Goal: Information Seeking & Learning: Find specific fact

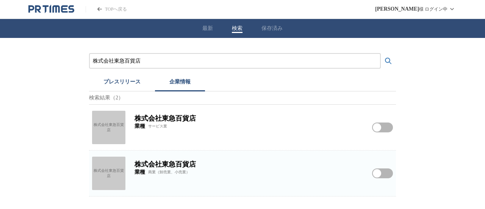
drag, startPoint x: 151, startPoint y: 58, endPoint x: 0, endPoint y: 49, distance: 151.2
click at [23, 55] on div "株式会社東急百貨店 プレスリリース 企業情報 検索結果（2） 株式会社東急百貨店 株式会社東急百貨店 業種 サービス業 株式会社東急百貨店をフォローする 株式…" at bounding box center [242, 117] width 485 height 158
paste input "JR東日本運輸サービス"
click at [381, 53] on button "検索する" at bounding box center [388, 60] width 15 height 15
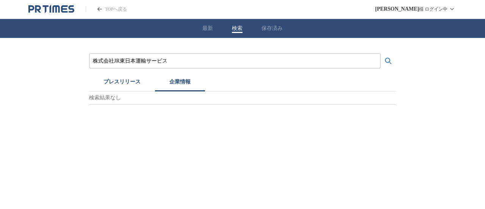
click at [109, 82] on button "プレスリリース" at bounding box center [122, 83] width 66 height 17
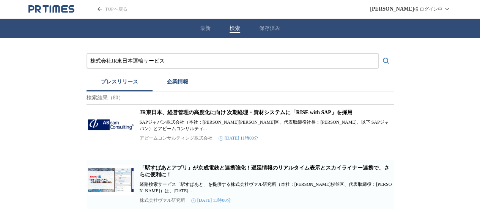
drag, startPoint x: 199, startPoint y: 59, endPoint x: 3, endPoint y: 55, distance: 196.4
paste input "[PERSON_NAME]工業株式会社"
click at [378, 53] on button "検索する" at bounding box center [385, 60] width 15 height 15
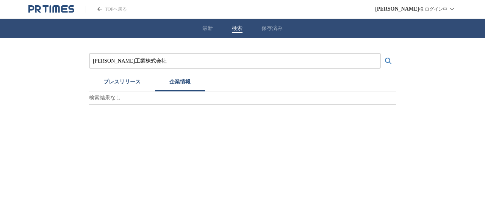
click at [170, 80] on button "企業情報" at bounding box center [180, 83] width 50 height 17
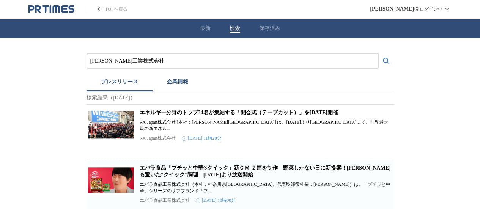
click at [121, 80] on button "プレスリリース" at bounding box center [119, 83] width 66 height 17
drag, startPoint x: 231, startPoint y: 65, endPoint x: 2, endPoint y: 0, distance: 237.7
paste input "[PERSON_NAME]ロック"
click at [378, 53] on button "検索する" at bounding box center [385, 60] width 15 height 15
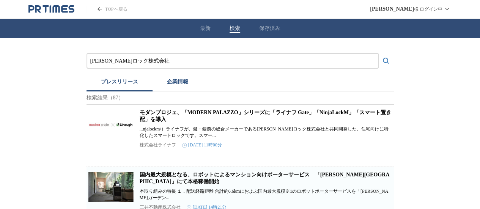
click at [180, 85] on button "企業情報" at bounding box center [177, 83] width 50 height 17
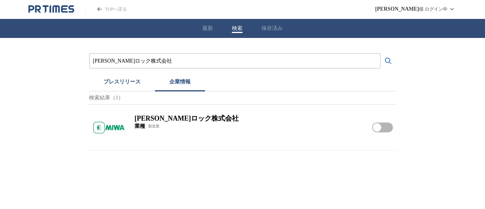
click at [100, 129] on img at bounding box center [108, 127] width 33 height 33
drag, startPoint x: 184, startPoint y: 60, endPoint x: 0, endPoint y: 38, distance: 184.9
click at [0, 53] on div "[PERSON_NAME]ロック株式会社 プレスリリース 企業情報 検索結果（1） [PERSON_NAME]ロック株式会社 業種 製造業 [PERSON_N…" at bounding box center [242, 94] width 485 height 113
paste input "56"
click at [381, 53] on button "検索する" at bounding box center [388, 60] width 15 height 15
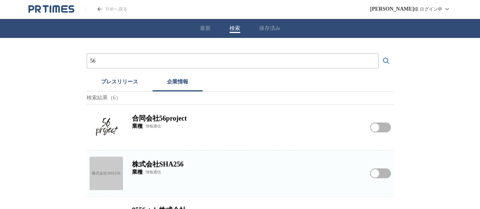
drag, startPoint x: 133, startPoint y: 61, endPoint x: 58, endPoint y: 59, distance: 75.1
click at [59, 59] on div "56 プレスリリース 企業情報 検索結果（6） 合同会社56project 業種 情報通信 合同会社56projectをフォローする 株式会社SHA256 株…" at bounding box center [240, 209] width 480 height 342
paste input "ジュピターショップチャンネル株式会社"
click at [378, 53] on button "検索する" at bounding box center [385, 60] width 15 height 15
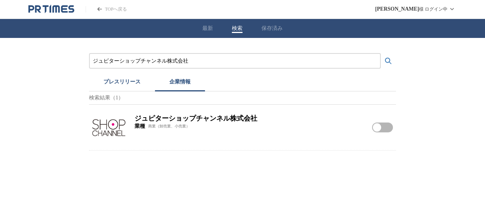
click at [119, 129] on img at bounding box center [108, 127] width 33 height 33
drag, startPoint x: 207, startPoint y: 59, endPoint x: 0, endPoint y: 18, distance: 211.0
click at [0, 21] on div "最新 検索 保存済み ジュピターショップチャンネル株式会社 プレスリリース 企業情報 検索結果（1） ジュピターショップチャンネル株式会社 業種 商業（卸売業…" at bounding box center [242, 85] width 485 height 132
paste input "株式会社Coo&RIKU東日本"
click at [381, 53] on button "検索する" at bounding box center [388, 60] width 15 height 15
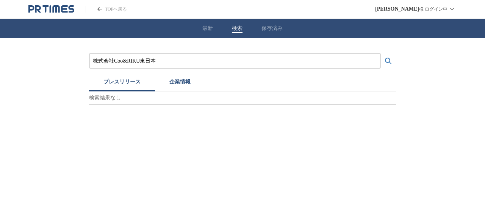
click at [132, 80] on button "プレスリリース" at bounding box center [122, 83] width 66 height 17
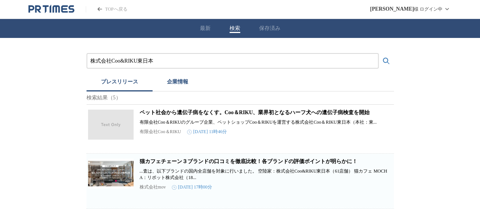
drag, startPoint x: 64, startPoint y: 60, endPoint x: 2, endPoint y: 15, distance: 77.1
click at [0, 44] on div "株式会社Coo&RIKU東日本 プレスリリース 企業情報 検索結果（5） ペット社会から遺伝子病をなくす。Coo＆RIKU、業界初となるハーフ犬への遺伝子病検…" at bounding box center [240, 203] width 480 height 331
paste input "SBI証券"
click at [378, 53] on button "検索する" at bounding box center [385, 60] width 15 height 15
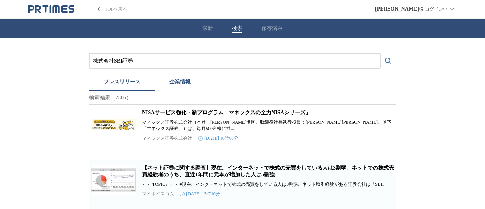
click at [177, 78] on button "企業情報" at bounding box center [180, 83] width 50 height 17
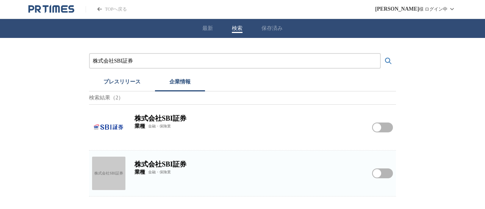
click at [100, 125] on img at bounding box center [108, 127] width 33 height 33
click at [165, 169] on h2 "株式会社SBI証券" at bounding box center [249, 164] width 229 height 9
click at [124, 174] on div "株式会社SBI証券" at bounding box center [108, 173] width 33 height 33
drag, startPoint x: 147, startPoint y: 58, endPoint x: 69, endPoint y: 21, distance: 86.5
click at [0, 51] on div "株式会社SBI証券 プレスリリース 企業情報 検索結果（2） 株式会社SBI証券 業種 金融・保険業 株式会社SBI証券をフォローする 株式会社SBI証券 株…" at bounding box center [242, 117] width 485 height 158
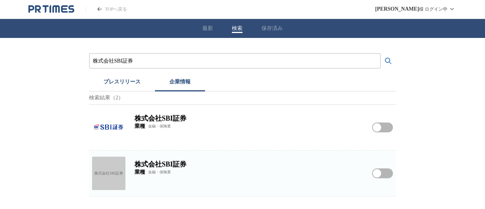
paste input "早稲田アカデミー"
click at [381, 53] on button "検索する" at bounding box center [388, 60] width 15 height 15
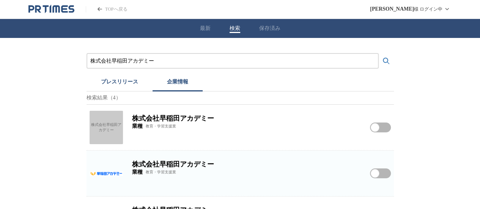
click at [105, 172] on img at bounding box center [105, 173] width 33 height 33
drag, startPoint x: 165, startPoint y: 61, endPoint x: 0, endPoint y: 34, distance: 166.7
click at [0, 41] on div "株式会社早稲田アカデミー プレスリリース 企業情報 検索結果（4） 株式会社早稲田アカデミー 株式会社早稲田アカデミー 業種 教育・学習支援業 株式会社早稲田…" at bounding box center [240, 163] width 480 height 250
paste input "TBSアクト"
click at [378, 53] on button "検索する" at bounding box center [385, 60] width 15 height 15
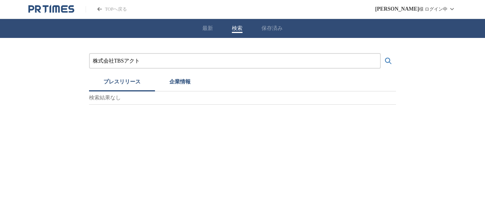
click at [135, 78] on button "プレスリリース" at bounding box center [122, 83] width 66 height 17
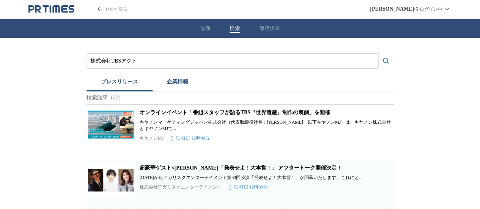
drag, startPoint x: 176, startPoint y: 52, endPoint x: 0, endPoint y: 59, distance: 176.1
drag, startPoint x: 189, startPoint y: 59, endPoint x: 0, endPoint y: 56, distance: 188.8
paste input "ダイヤモンドパーソネル"
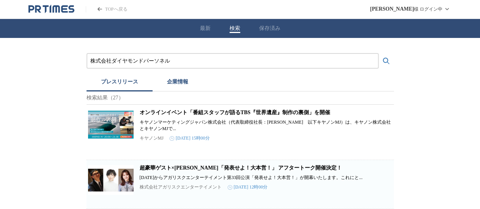
click at [378, 53] on button "検索する" at bounding box center [385, 60] width 15 height 15
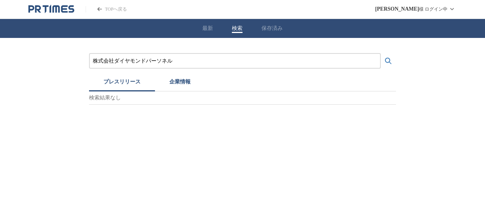
click at [191, 83] on button "企業情報" at bounding box center [180, 83] width 50 height 17
click at [162, 83] on button "企業情報" at bounding box center [180, 83] width 50 height 17
click at [138, 80] on button "プレスリリース" at bounding box center [122, 83] width 66 height 17
click at [174, 78] on button "企業情報" at bounding box center [180, 83] width 50 height 17
drag, startPoint x: 189, startPoint y: 58, endPoint x: 0, endPoint y: 41, distance: 189.6
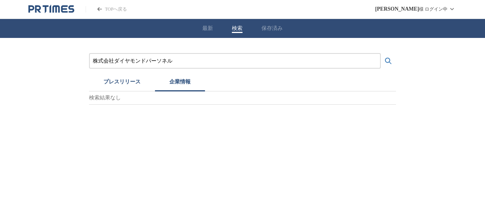
click at [0, 45] on div "株式会社ダイヤモンドパーソネル プレスリリース 企業情報 検索結果なし" at bounding box center [242, 71] width 485 height 67
paste input "スピタリティオペレーションズ"
click at [381, 53] on button "検索する" at bounding box center [388, 60] width 15 height 15
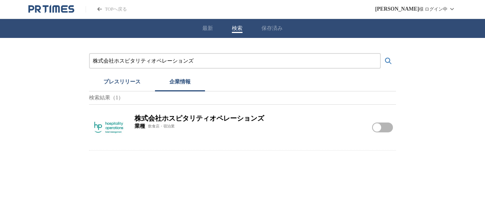
click at [104, 128] on img at bounding box center [108, 127] width 33 height 33
drag, startPoint x: 196, startPoint y: 59, endPoint x: 0, endPoint y: 22, distance: 199.1
click at [0, 45] on div "株式会社ホスピタリティオペレーションズ プレスリリース 企業情報 検索結果（1） 株式会社ホスピタリティオペレーションズ 業種 飲食店・宿泊業 株式会社ホスピ…" at bounding box center [242, 94] width 485 height 113
paste input "ブ・マックス"
click at [381, 53] on button "検索する" at bounding box center [388, 60] width 15 height 15
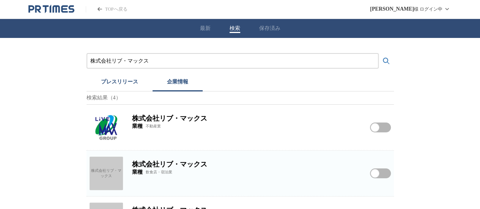
click at [105, 124] on img at bounding box center [105, 127] width 33 height 33
drag, startPoint x: 167, startPoint y: 61, endPoint x: 0, endPoint y: 53, distance: 167.0
click at [44, 63] on div "株式会社リブ・マックス プレスリリース 企業情報 検索結果（4） 株式会社リブ・マックス 業種 不動産業 株式会社リブ・マックスをフォローする 株式会社リブ・…" at bounding box center [240, 163] width 480 height 250
paste input "ファミリー・ホスピス株式会社"
click at [378, 53] on button "検索する" at bounding box center [385, 60] width 15 height 15
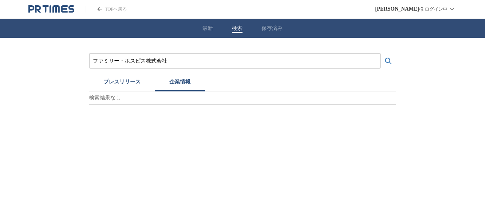
click at [135, 86] on button "プレスリリース" at bounding box center [122, 83] width 66 height 17
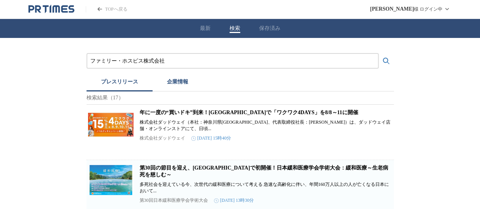
drag, startPoint x: 178, startPoint y: 60, endPoint x: 0, endPoint y: 51, distance: 178.5
paste input "明治[PERSON_NAME]システム・テクノロジー"
click at [378, 53] on button "検索する" at bounding box center [385, 60] width 15 height 15
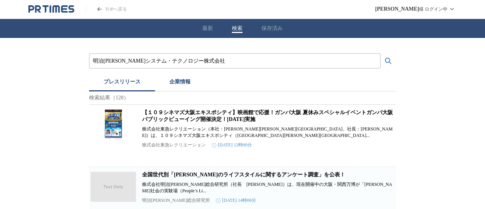
click at [177, 88] on button "企業情報" at bounding box center [180, 83] width 50 height 17
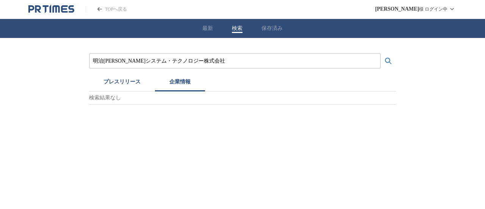
drag, startPoint x: 206, startPoint y: 65, endPoint x: 0, endPoint y: 17, distance: 211.6
click at [0, 33] on div "最新 検索 保存済み 明治[PERSON_NAME]システム・テクノロジー株式会社 プレスリリース 企業情報 検索結果なし" at bounding box center [242, 62] width 485 height 86
paste input "式会社[GEOGRAPHIC_DATA]"
click at [381, 53] on button "検索する" at bounding box center [388, 60] width 15 height 15
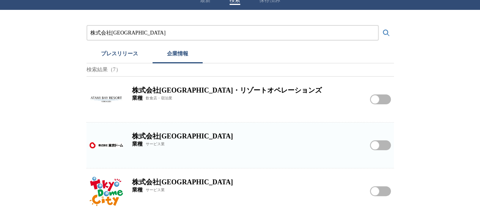
scroll to position [38, 0]
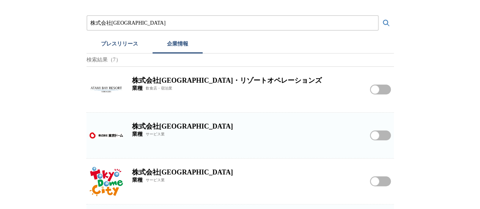
click at [102, 134] on img at bounding box center [105, 135] width 33 height 33
drag, startPoint x: 190, startPoint y: 26, endPoint x: 0, endPoint y: 6, distance: 191.1
click at [0, 21] on div "株式会社[GEOGRAPHIC_DATA] プレスリリース 企業情報 検索結果（7） 株式会社[GEOGRAPHIC_DATA]・リゾートオペレーションズ 業…" at bounding box center [240, 194] width 480 height 388
paste input "アクサス株式会社"
click at [378, 16] on button "検索する" at bounding box center [385, 23] width 15 height 15
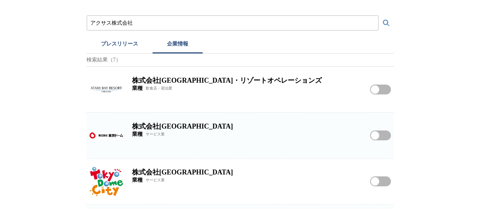
scroll to position [0, 0]
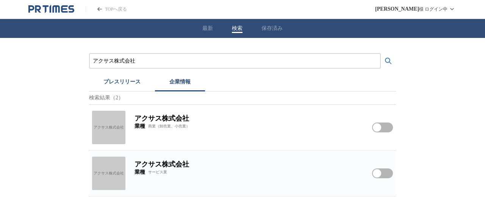
click at [97, 125] on div "アクサス株式会社" at bounding box center [108, 127] width 33 height 33
click at [99, 164] on div "アクサス株式会社" at bounding box center [108, 173] width 33 height 33
drag, startPoint x: 161, startPoint y: 60, endPoint x: 0, endPoint y: 42, distance: 161.7
click at [0, 52] on div "アクサス株式会社 プレスリリース 企業情報 検索結果（2） アクサス株式会社 アクサス株式会社 業種 商業（卸売業、小売業） アクサス株式会社をフォローする …" at bounding box center [242, 117] width 485 height 158
paste input "ャップジャパン"
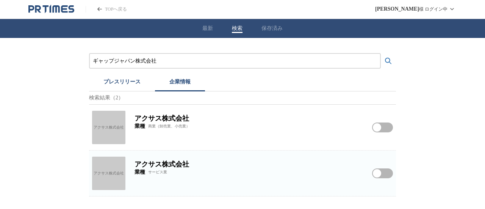
click at [381, 53] on button "検索する" at bounding box center [388, 60] width 15 height 15
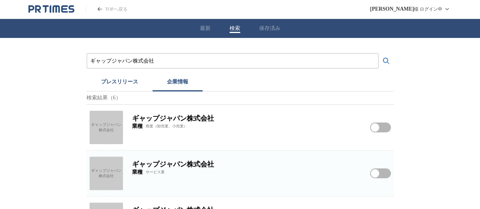
click at [73, 130] on div "ギャップジャパン株式会社 プレスリリース 企業情報 検索結果（6） ギャップジャパン株式会社 ギャップジャパン株式会社 業種 商業（卸売業、小売業） ギャップ…" at bounding box center [240, 209] width 480 height 342
click at [108, 131] on div "ギャップジャパン株式会社" at bounding box center [105, 127] width 33 height 33
click at [97, 165] on div "ギャップジャパン株式会社" at bounding box center [105, 173] width 33 height 33
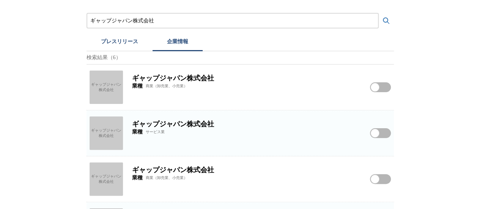
scroll to position [76, 0]
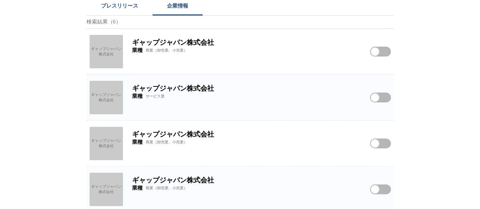
click at [121, 149] on div "ギャップジャパン株式会社" at bounding box center [105, 143] width 33 height 33
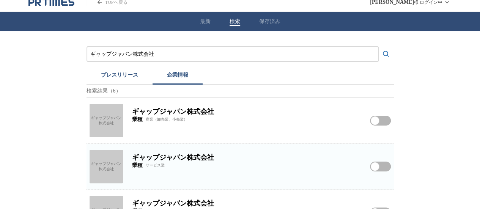
scroll to position [0, 0]
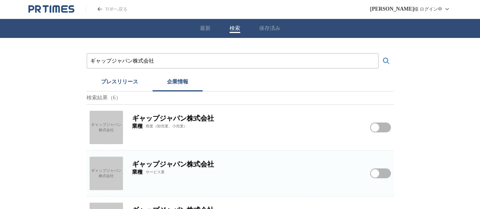
drag, startPoint x: 163, startPoint y: 63, endPoint x: 0, endPoint y: 19, distance: 168.7
click at [0, 20] on div "最新 検索 保存済み ギャップジャパン株式会社 プレスリリース 企業情報 検索結果（6） ギャップジャパン株式会社 ギャップジャパン株式会社 業種 商業（卸売…" at bounding box center [240, 199] width 480 height 361
paste input "京王自動車"
click at [378, 53] on button "検索する" at bounding box center [385, 60] width 15 height 15
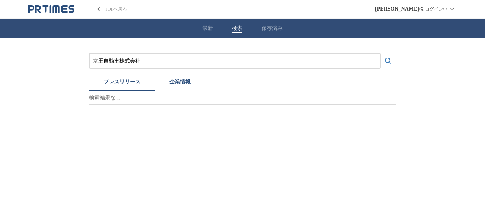
click at [123, 86] on button "プレスリリース" at bounding box center [122, 83] width 66 height 17
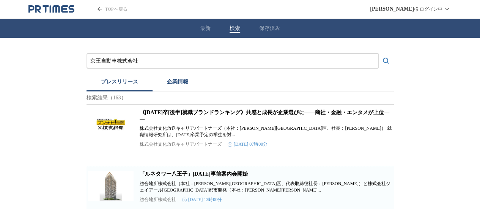
drag, startPoint x: 194, startPoint y: 63, endPoint x: 0, endPoint y: 24, distance: 198.2
paste input "SBSスタッフ"
click at [378, 53] on button "検索する" at bounding box center [385, 60] width 15 height 15
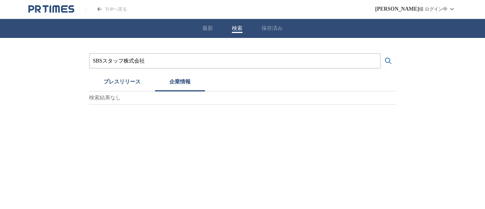
click at [171, 78] on button "企業情報" at bounding box center [180, 83] width 50 height 17
click at [125, 86] on button "プレスリリース" at bounding box center [122, 83] width 66 height 17
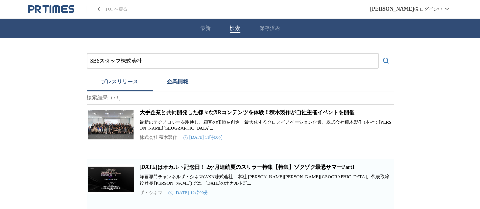
drag, startPoint x: 210, startPoint y: 60, endPoint x: 0, endPoint y: 53, distance: 210.5
paste input "イオンエンターテイメント"
click at [378, 53] on button "検索する" at bounding box center [385, 60] width 15 height 15
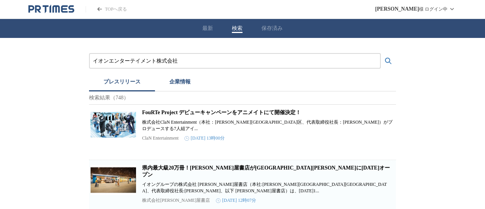
click at [169, 85] on button "企業情報" at bounding box center [180, 83] width 50 height 17
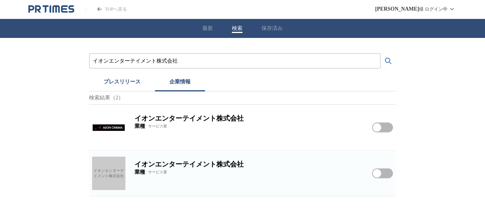
click at [111, 126] on img at bounding box center [108, 127] width 33 height 33
drag, startPoint x: 189, startPoint y: 61, endPoint x: 0, endPoint y: 25, distance: 192.7
click at [0, 35] on div "最新 検索 保存済み イオンエンターテイメント株式会社 プレスリリース 企業情報 検索結果（2） イオンエンターテイメント株式会社 業種 サービス業 イオンエ…" at bounding box center [242, 107] width 485 height 177
paste input "株式会社建築資料研究"
click at [381, 53] on button "検索する" at bounding box center [388, 60] width 15 height 15
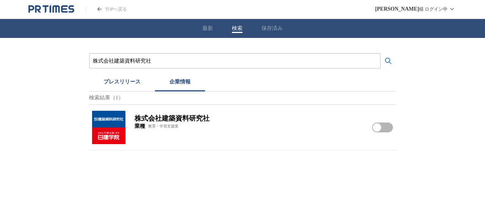
click at [115, 129] on img at bounding box center [108, 127] width 33 height 33
drag, startPoint x: 170, startPoint y: 63, endPoint x: 0, endPoint y: 56, distance: 170.0
click at [0, 56] on div "株式会社建築資料研究社 プレスリリース 企業情報 検索結果（1） 株式会社建築資料研究社 業種 教育・学習支援業 株式会社建築資料研究社をフォローする" at bounding box center [242, 94] width 485 height 113
paste input "ヴィ・ド・フランス"
click at [381, 53] on button "検索する" at bounding box center [388, 60] width 15 height 15
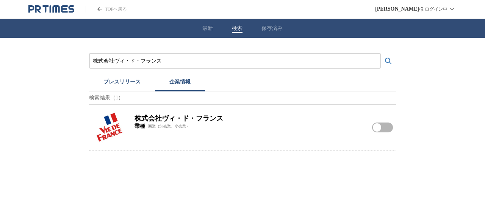
click at [111, 128] on img at bounding box center [108, 127] width 33 height 33
drag, startPoint x: 176, startPoint y: 63, endPoint x: 0, endPoint y: 3, distance: 185.6
click at [0, 46] on div "株式会社ヴィ・ド・フランス プレスリリース 企業情報 検索結果（1） 株式会社ヴィ・ド・フランス 業種 商業（卸売業、小売業） 株式会社ヴィ・ド・フランスをフ…" at bounding box center [242, 94] width 485 height 113
paste input "京海上日動調査サービス株式会社"
click at [381, 53] on button "検索する" at bounding box center [388, 60] width 15 height 15
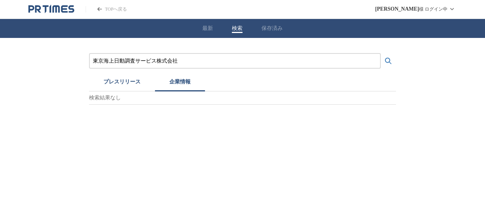
drag, startPoint x: 171, startPoint y: 61, endPoint x: 153, endPoint y: 57, distance: 17.8
click at [147, 59] on div "東京海上日動調査サービス株式会社" at bounding box center [235, 61] width 292 height 16
drag, startPoint x: 180, startPoint y: 60, endPoint x: 0, endPoint y: 37, distance: 181.1
click at [0, 37] on div "最新 検索 保存済み 東京海上日動調査サービス株式会社 プレスリリース 企業情報 検索結果なし" at bounding box center [242, 62] width 485 height 86
paste input "式会社綜合キャリアオプション"
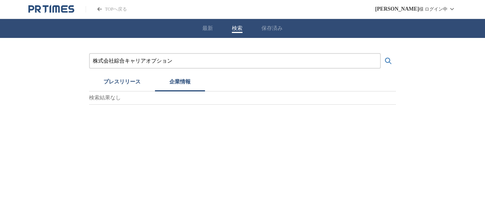
click at [381, 53] on button "検索する" at bounding box center [388, 60] width 15 height 15
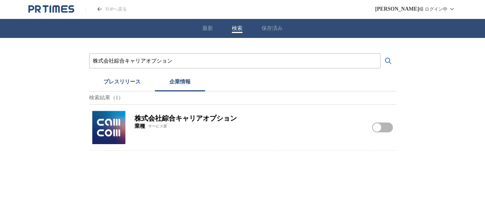
click at [114, 133] on img at bounding box center [108, 127] width 33 height 33
drag, startPoint x: 185, startPoint y: 64, endPoint x: 100, endPoint y: 55, distance: 85.0
click at [100, 55] on div "株式会社綜合キャリアオプション" at bounding box center [235, 61] width 292 height 16
paste input "株式会社フジテレビジ"
type input "株"
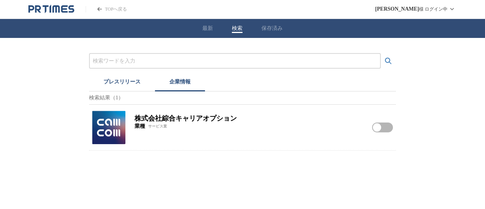
paste input "株式会社フジテレビジョン"
click at [381, 53] on button "検索する" at bounding box center [388, 60] width 15 height 15
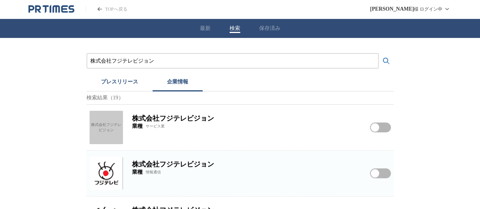
click at [107, 169] on img at bounding box center [105, 173] width 33 height 33
click at [108, 135] on div "株式会社フジテレビジョン" at bounding box center [105, 127] width 33 height 33
drag, startPoint x: 107, startPoint y: 64, endPoint x: 5, endPoint y: 2, distance: 120.0
paste input "ニー・ミュージックエンタテインメント"
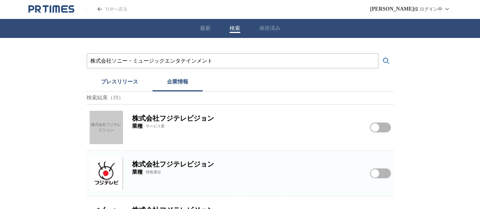
click at [378, 53] on button "検索する" at bounding box center [385, 60] width 15 height 15
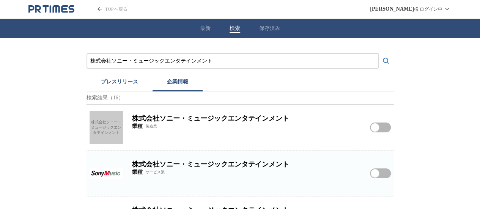
click at [168, 166] on h2 "株式会社ソニー・ミュージックエンタテインメント" at bounding box center [246, 164] width 229 height 9
click at [127, 172] on div "株式会社ソニー・ミュージックエンタテインメント 業種 サービス業 株式会社ソニー・ミュージックエンタテインメントをフォローする" at bounding box center [239, 173] width 307 height 45
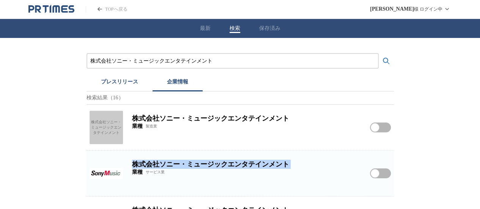
click at [97, 174] on img at bounding box center [105, 173] width 33 height 33
click at [116, 129] on div "株式会社ソニー・ミュージックエンタテインメント" at bounding box center [105, 127] width 33 height 33
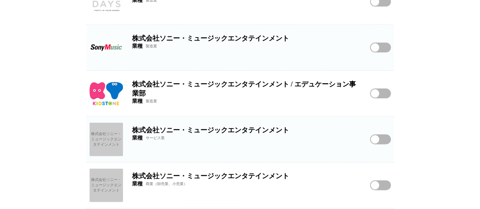
scroll to position [364, 0]
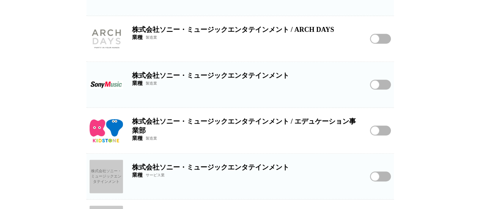
click at [108, 95] on img at bounding box center [105, 84] width 33 height 33
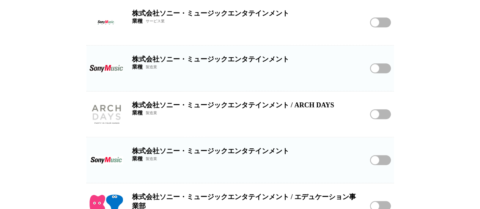
scroll to position [288, 0]
click at [116, 67] on img at bounding box center [105, 68] width 33 height 33
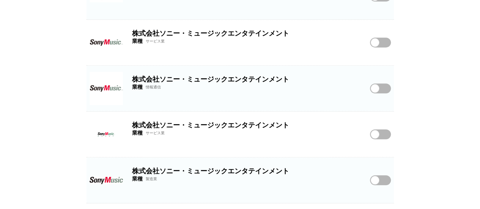
scroll to position [174, 0]
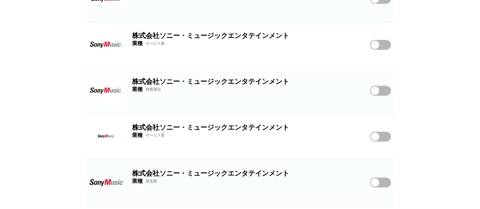
click at [99, 85] on img at bounding box center [105, 90] width 33 height 33
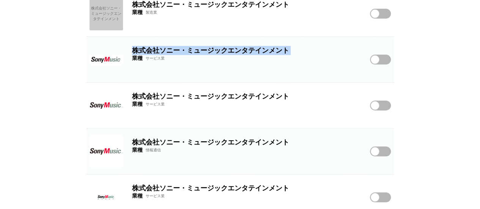
scroll to position [76, 0]
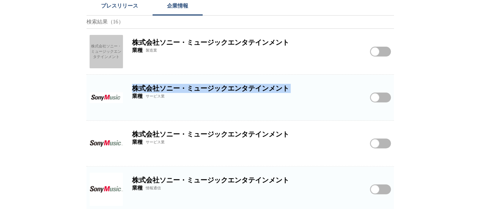
click at [114, 100] on img at bounding box center [105, 97] width 33 height 33
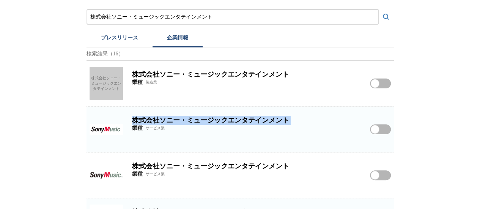
scroll to position [0, 0]
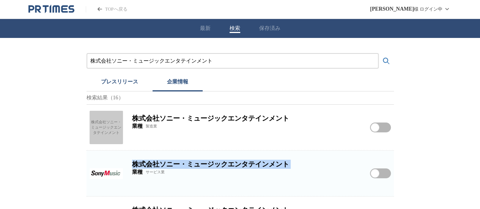
click at [108, 124] on div "株式会社ソニー・ミュージックエンタテインメント" at bounding box center [105, 127] width 33 height 33
click at [111, 81] on button "プレスリリース" at bounding box center [119, 83] width 66 height 17
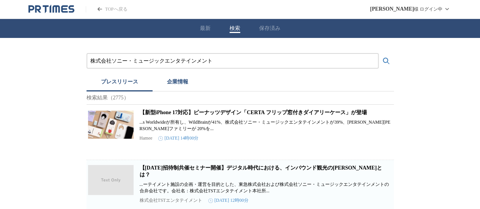
drag, startPoint x: 223, startPoint y: 60, endPoint x: 0, endPoint y: -9, distance: 233.4
paste input "ドレー"
click at [378, 53] on button "検索する" at bounding box center [385, 60] width 15 height 15
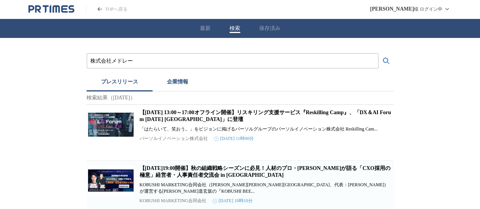
click at [182, 80] on button "企業情報" at bounding box center [177, 83] width 50 height 17
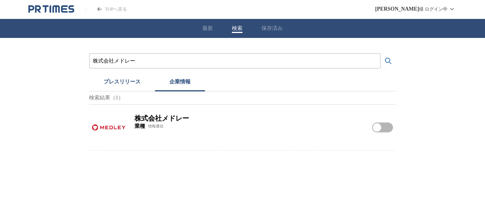
click at [115, 116] on img at bounding box center [108, 127] width 33 height 33
drag, startPoint x: 169, startPoint y: 62, endPoint x: 0, endPoint y: 61, distance: 168.7
click at [0, 64] on div "株式会社メドレー プレスリリース 企業情報 検索結果（1） 株式会社メドレー 業種 情報通信 株式会社メドレーをフォローする" at bounding box center [242, 94] width 485 height 113
paste input "JR東日本ビルテック株式会社"
click at [381, 53] on button "検索する" at bounding box center [388, 60] width 15 height 15
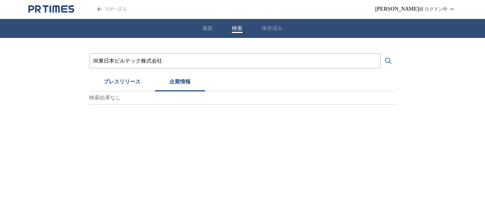
click at [381, 53] on button "検索する" at bounding box center [388, 60] width 15 height 15
drag, startPoint x: 174, startPoint y: 61, endPoint x: 0, endPoint y: 53, distance: 174.6
click at [0, 57] on div "JR東日本ビルテック株式会社 プレスリリース 企業情報 検索結果なし" at bounding box center [242, 71] width 485 height 67
paste input "理研計器"
click at [381, 53] on button "検索する" at bounding box center [388, 60] width 15 height 15
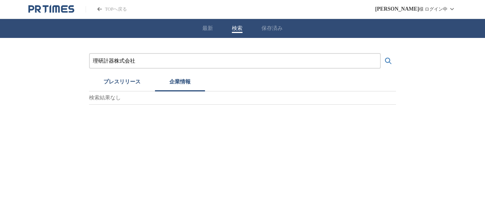
drag, startPoint x: 173, startPoint y: 60, endPoint x: 0, endPoint y: 65, distance: 173.0
click at [0, 79] on div "理研計器株式会社 プレスリリース 企業情報 検索結果なし" at bounding box center [242, 71] width 485 height 67
paste input "株式会社京樽"
click at [381, 53] on button "検索する" at bounding box center [388, 60] width 15 height 15
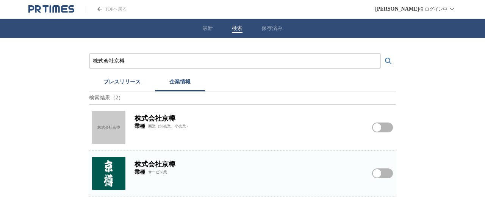
click at [110, 170] on img at bounding box center [108, 173] width 33 height 33
click at [105, 120] on div "株式会社京樽" at bounding box center [108, 127] width 33 height 33
click at [135, 180] on div "株式会社京樽 業種 サービス業" at bounding box center [249, 173] width 229 height 33
click at [121, 177] on img at bounding box center [108, 173] width 33 height 33
click at [118, 175] on img at bounding box center [108, 173] width 33 height 33
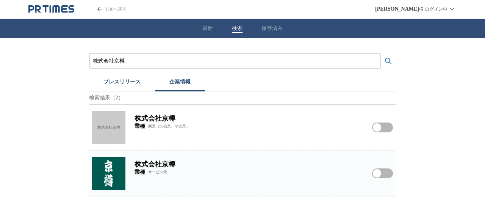
drag, startPoint x: 80, startPoint y: 64, endPoint x: 0, endPoint y: 11, distance: 96.5
click at [0, 57] on div "株式会社京樽 プレスリリース 企業情報 検索結果（2） 株式会社京樽 株式会社京樽 業種 商業（卸売業、小売業） 株式会社[GEOGRAPHIC_DATA]樽…" at bounding box center [242, 117] width 485 height 158
paste input "モード・プランニング・ジャパン"
click at [381, 53] on button "検索する" at bounding box center [388, 60] width 15 height 15
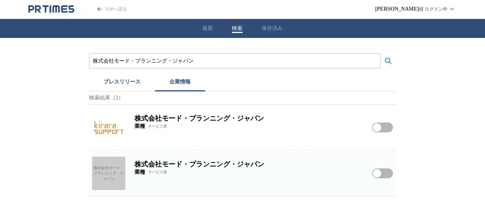
click at [107, 127] on img at bounding box center [108, 127] width 33 height 33
click at [108, 172] on div "株式会社モード・プランニング・ジャパン" at bounding box center [108, 173] width 33 height 33
drag, startPoint x: 0, startPoint y: 64, endPoint x: 0, endPoint y: 50, distance: 14.4
click at [0, 55] on div "株式会社モード・プランニング・ジャパン プレスリリース 企業情報 検索結果（2） 株式会社モード・プランニング・ジャパン 業種 サービス業 株式会社モード・プ…" at bounding box center [242, 117] width 485 height 158
paste input "ートバックスセブ"
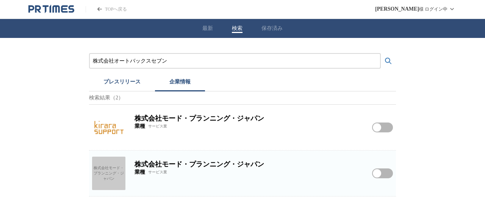
click at [381, 53] on button "検索する" at bounding box center [388, 60] width 15 height 15
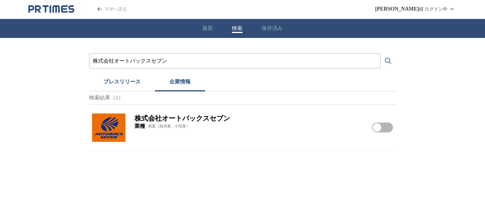
click at [94, 125] on img at bounding box center [108, 127] width 33 height 33
drag, startPoint x: 194, startPoint y: 62, endPoint x: 0, endPoint y: 41, distance: 194.8
click at [16, 60] on div "株式会社オートバックスセブン プレスリリース 企業情報 検索結果（1） 株式会社オートバックスセブン 業種 商業（卸売業、小売業） 株式会社オートバックスセブ…" at bounding box center [242, 94] width 485 height 113
paste input "ビスト"
click at [381, 53] on button "検索する" at bounding box center [388, 60] width 15 height 15
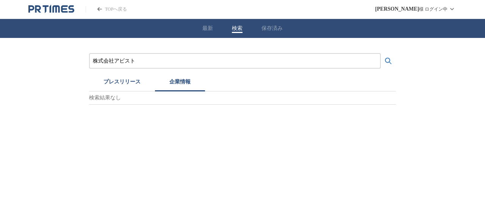
click at [125, 86] on button "プレスリリース" at bounding box center [122, 83] width 66 height 17
click at [180, 83] on button "企業情報" at bounding box center [180, 83] width 50 height 17
drag, startPoint x: 154, startPoint y: 63, endPoint x: 0, endPoint y: 35, distance: 157.0
click at [0, 39] on div "株式会社アビスト プレスリリース 企業情報 検索結果なし" at bounding box center [242, 71] width 485 height 67
paste input "科研製薬株式会社"
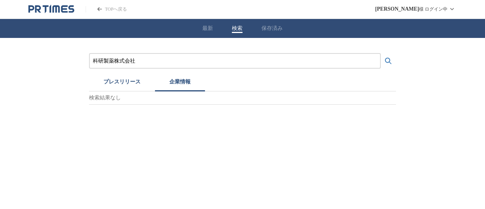
click at [381, 53] on button "検索する" at bounding box center [388, 60] width 15 height 15
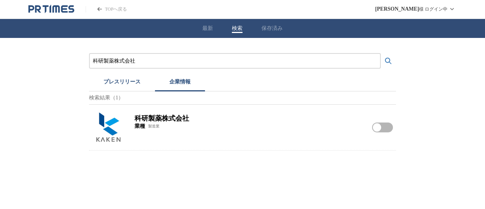
click at [102, 125] on img at bounding box center [108, 127] width 33 height 33
drag, startPoint x: 155, startPoint y: 60, endPoint x: 0, endPoint y: 57, distance: 155.1
click at [0, 62] on div "科研製薬株式会社 プレスリリース 企業情報 検索結果（1） 科研製薬株式会社 業種 製造業 科研製薬株式会社をフォローする" at bounding box center [242, 94] width 485 height 113
paste input "株式会社協栄販売"
click at [381, 53] on button "検索する" at bounding box center [388, 60] width 15 height 15
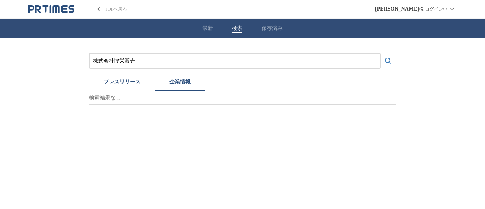
drag, startPoint x: 170, startPoint y: 62, endPoint x: 0, endPoint y: 35, distance: 172.0
click at [0, 50] on div "株式会社協栄販売 プレスリリース 企業情報 検索結果なし" at bounding box center [242, 71] width 485 height 67
paste input "ケアサービス"
type input "株式会社ケアサービス"
click at [381, 53] on button "検索する" at bounding box center [388, 60] width 15 height 15
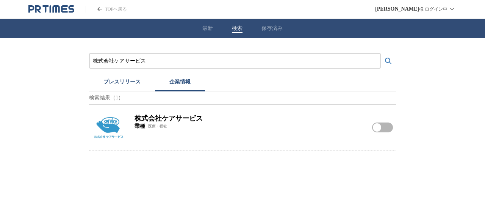
click at [105, 125] on img at bounding box center [108, 127] width 33 height 33
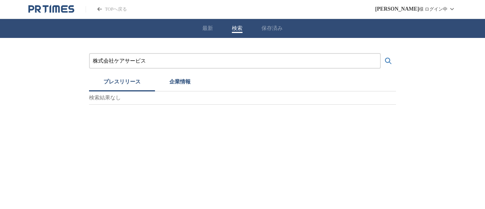
click at [138, 91] on button "プレスリリース" at bounding box center [122, 83] width 66 height 17
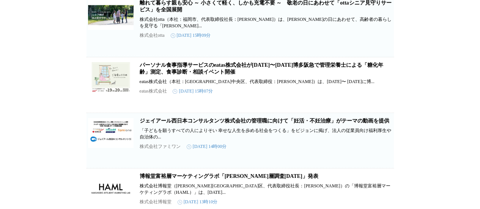
scroll to position [758, 0]
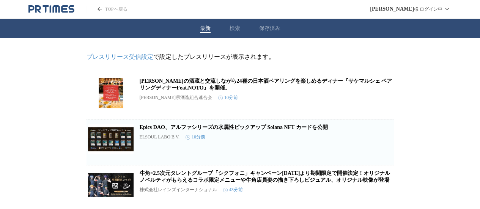
click at [218, 29] on div "最新 検索 保存済み" at bounding box center [240, 28] width 480 height 19
click at [237, 27] on button "検索" at bounding box center [234, 28] width 11 height 7
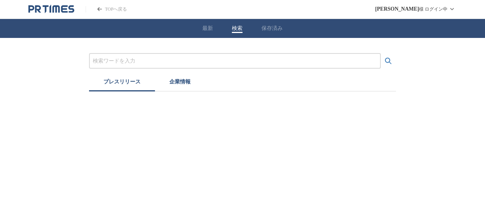
click at [205, 66] on div at bounding box center [235, 61] width 292 height 16
click at [204, 63] on input "プレスリリースおよび企業を検索する" at bounding box center [235, 61] width 284 height 8
paste input "株式会社ライトオン"
type input "株式会社ライトオン"
click at [171, 91] on button "企業情報" at bounding box center [180, 83] width 50 height 17
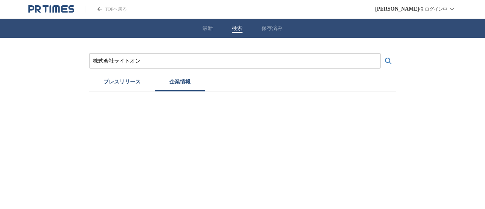
click at [155, 75] on button "企業情報" at bounding box center [180, 83] width 50 height 17
click at [173, 62] on input "株式会社ライトオン" at bounding box center [235, 61] width 284 height 8
click at [143, 85] on button "プレスリリース" at bounding box center [122, 83] width 66 height 17
click at [228, 56] on div "株式会社ライトオン" at bounding box center [235, 61] width 292 height 16
click at [228, 59] on input "株式会社ライトオン" at bounding box center [235, 61] width 284 height 8
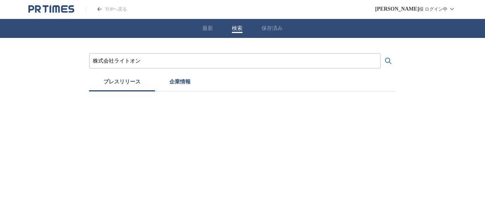
click at [381, 53] on button "検索する" at bounding box center [388, 60] width 15 height 15
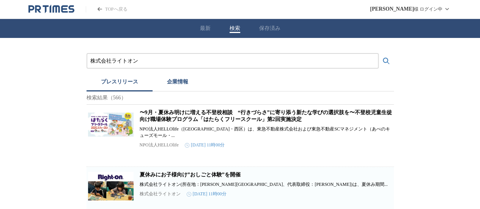
click at [176, 75] on button "企業情報" at bounding box center [177, 83] width 50 height 17
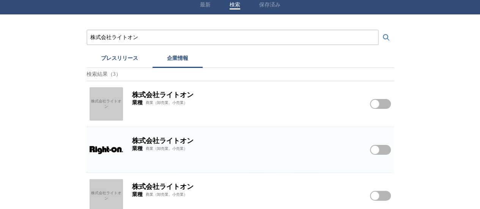
scroll to position [35, 0]
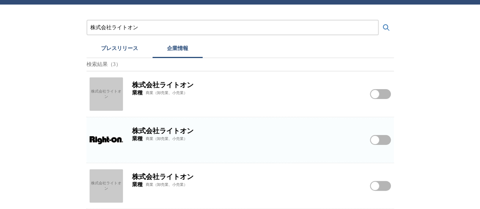
click at [115, 148] on img at bounding box center [105, 139] width 33 height 33
click at [112, 97] on div "株式会社ライトオン" at bounding box center [105, 93] width 33 height 33
drag, startPoint x: 82, startPoint y: 31, endPoint x: 7, endPoint y: 19, distance: 75.7
click at [0, 33] on div "株式会社ライトオン プレスリリース 企業情報 検索結果（3） 株式会社ライトオン 株式会社ライトオン 業種 商業（卸売業、小売業） 株式会社ライトオンをフォロ…" at bounding box center [240, 107] width 480 height 204
paste input "協栄販売"
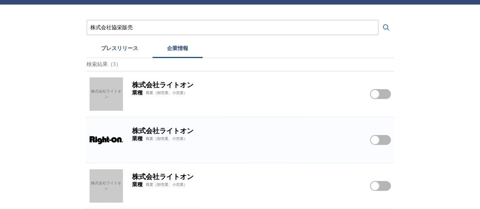
click at [378, 20] on button "検索する" at bounding box center [385, 27] width 15 height 15
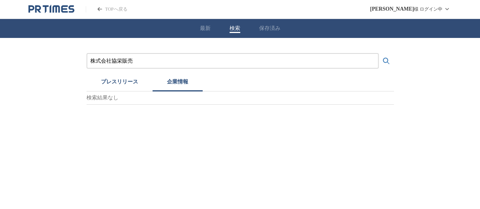
scroll to position [0, 0]
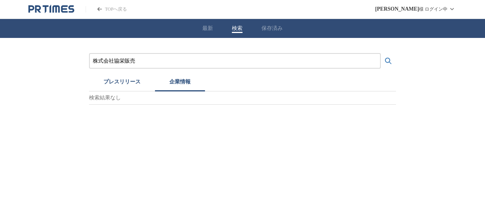
drag, startPoint x: 158, startPoint y: 62, endPoint x: 0, endPoint y: 61, distance: 158.1
click at [0, 63] on div "株式会社協栄販売 プレスリリース 企業情報 検索結果なし" at bounding box center [242, 71] width 485 height 67
paste input "チューリッヒ保険会社"
click at [381, 53] on button "検索する" at bounding box center [388, 60] width 15 height 15
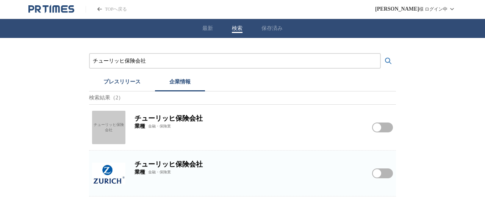
click at [108, 166] on img at bounding box center [108, 173] width 33 height 33
click at [110, 129] on div "チューリッヒ保険会社" at bounding box center [108, 127] width 33 height 33
drag, startPoint x: 164, startPoint y: 57, endPoint x: 37, endPoint y: 61, distance: 127.1
click at [37, 61] on div "チューリッヒ保険会社 プレスリリース 企業情報 検索結果（2） チューリッヒ保険会社 チューリッヒ保険会社 業種 金融・保険業 チューリッヒ保険会社をフォロー…" at bounding box center [242, 117] width 485 height 158
paste input "株式会社ローソンエンタテインメント"
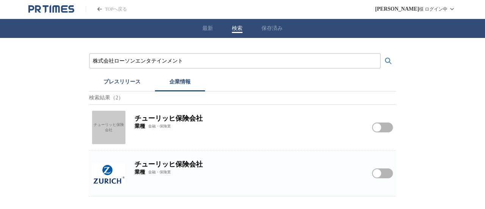
click at [381, 53] on button "検索する" at bounding box center [388, 60] width 15 height 15
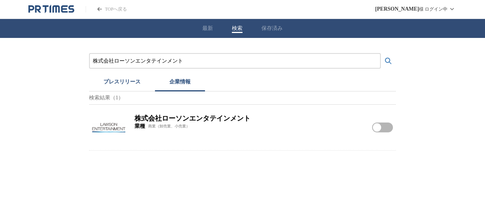
click at [121, 124] on img at bounding box center [108, 127] width 33 height 33
drag, startPoint x: 196, startPoint y: 66, endPoint x: 0, endPoint y: 31, distance: 198.7
click at [0, 43] on div "株式会社ローソンエンタテインメント プレスリリース 企業情報 検索結果（1） 株式会社ローソンエンタテインメント 業種 商業（卸売業、小売業） 株式会社ローソ…" at bounding box center [242, 94] width 485 height 113
drag, startPoint x: 232, startPoint y: 72, endPoint x: 187, endPoint y: 60, distance: 47.0
click at [203, 65] on div "株式会社ローソンエンタテインメント プレスリリース 企業情報 検索結果（1） 株式会社ローソンエンタテインメント 業種 商業（卸売業、小売業） 株式会社ローソ…" at bounding box center [242, 101] width 307 height 97
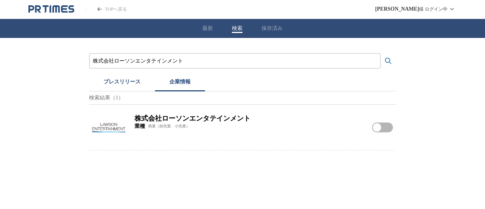
drag, startPoint x: 187, startPoint y: 60, endPoint x: 0, endPoint y: 35, distance: 188.3
click at [0, 40] on div "株式会社ローソンエンタテインメント プレスリリース 企業情報 検索結果（1） 株式会社ローソンエンタテインメント 業種 商業（卸売業、小売業） 株式会社ローソ…" at bounding box center [242, 94] width 485 height 113
paste input "ゥモローランド"
click at [381, 53] on button "検索する" at bounding box center [388, 60] width 15 height 15
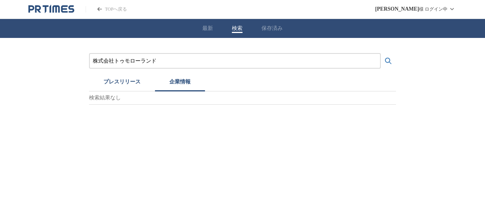
click at [119, 81] on button "プレスリリース" at bounding box center [122, 83] width 66 height 17
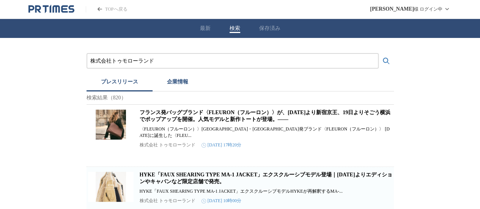
click at [180, 142] on p "株式会社 トゥモローランド" at bounding box center [168, 145] width 56 height 6
click at [149, 138] on div "フランス発バッグブランド〈FLEURON（フルーロン）〉が、[DATE]より新宿京王、19日よりそごう横浜でポップアップを開催。人気モデルと新作トートが登場。…" at bounding box center [266, 133] width 253 height 48
click at [184, 80] on button "企業情報" at bounding box center [177, 83] width 50 height 17
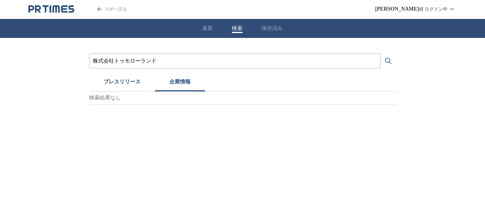
click at [98, 83] on button "プレスリリース" at bounding box center [122, 83] width 66 height 17
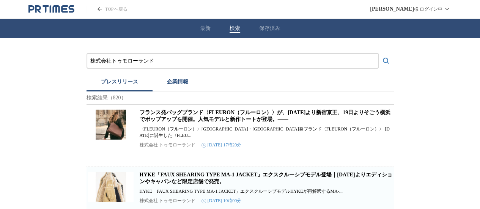
click at [108, 131] on img at bounding box center [110, 124] width 45 height 30
drag, startPoint x: 169, startPoint y: 61, endPoint x: 0, endPoint y: 25, distance: 172.5
paste input "スアイイー"
click at [378, 53] on button "検索する" at bounding box center [385, 60] width 15 height 15
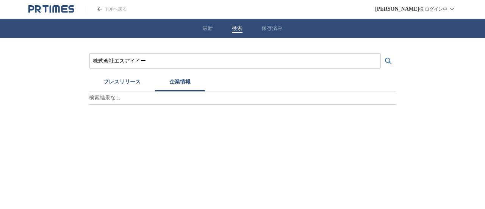
click at [178, 82] on button "企業情報" at bounding box center [180, 83] width 50 height 17
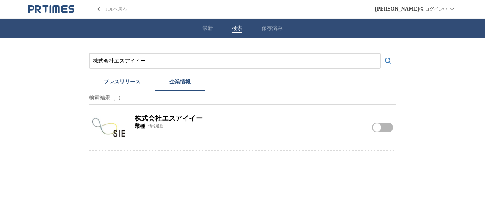
click at [103, 135] on img at bounding box center [108, 127] width 33 height 33
drag, startPoint x: 158, startPoint y: 63, endPoint x: 0, endPoint y: 27, distance: 162.6
click at [0, 44] on div "株式会社エスアイイー プレスリリース 企業情報 検索結果（1） 株式会社エスアイイー 業種 情報通信 株式会社エスアイイーをフォローする" at bounding box center [242, 94] width 485 height 113
paste input "ALSOKらいふケア株式会社"
click at [381, 53] on button "検索する" at bounding box center [388, 60] width 15 height 15
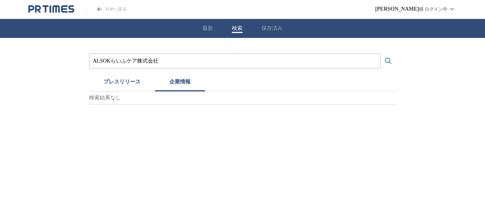
click at [381, 53] on button "検索する" at bounding box center [388, 60] width 15 height 15
click at [110, 78] on button "プレスリリース" at bounding box center [122, 83] width 66 height 17
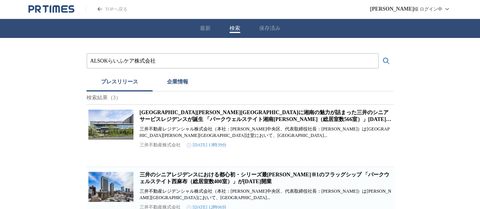
drag, startPoint x: 190, startPoint y: 60, endPoint x: 0, endPoint y: 40, distance: 190.6
click at [0, 50] on div "ALSOKらいふケア株式会社 プレスリリース 企業情報 検索結果（3） [GEOGRAPHIC_DATA][PERSON_NAME][GEOGRAPHIC_D…" at bounding box center [240, 164] width 480 height 253
paste input "株式会社ソシエ・ワールド"
click at [378, 53] on button "検索する" at bounding box center [385, 60] width 15 height 15
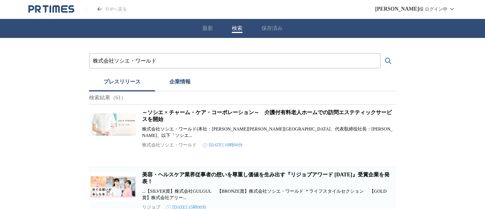
click at [190, 84] on button "企業情報" at bounding box center [180, 83] width 50 height 17
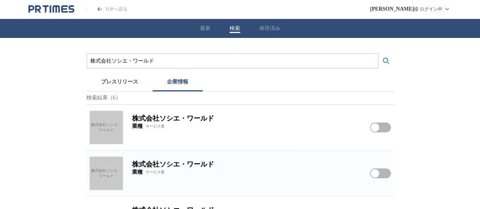
click at [102, 127] on div "株式会社ソシエ・ワールド" at bounding box center [105, 127] width 33 height 33
click at [111, 165] on div "株式会社ソシエ・ワールド" at bounding box center [105, 173] width 33 height 33
click at [84, 169] on div "株式会社ソシエ・ワールド プレスリリース 企業情報 検索結果（6） 株式会社ソシエ・ワールド 株式会社ソシエ・ワールド 業種 サービス業 株式会社ソシエ・ワー…" at bounding box center [240, 209] width 480 height 342
click at [102, 175] on div "株式会社ソシエ・ワールド" at bounding box center [105, 173] width 33 height 33
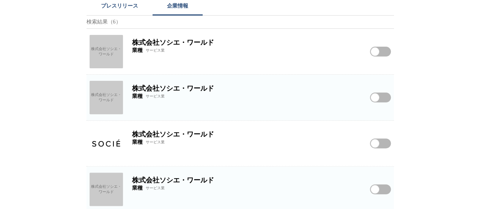
scroll to position [152, 0]
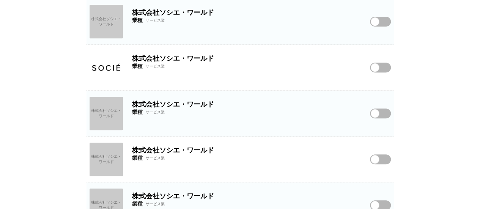
click at [105, 84] on img at bounding box center [105, 67] width 33 height 33
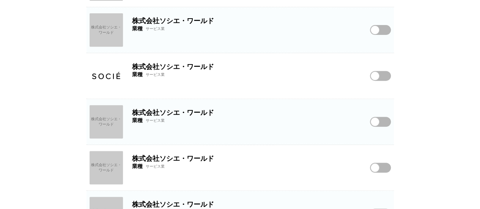
scroll to position [0, 0]
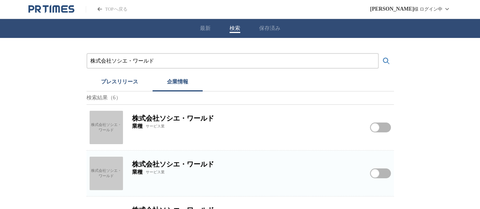
drag, startPoint x: 181, startPoint y: 61, endPoint x: 0, endPoint y: 36, distance: 183.0
click at [0, 41] on div "株式会社ソシエ・ワールド プレスリリース 企業情報 検索結果（6） 株式会社ソシエ・ワールド 株式会社ソシエ・ワールド 業種 サービス業 株式会社ソシエ・ワー…" at bounding box center [240, 209] width 480 height 342
paste input "JA全農ミートフーズ株式会社"
click at [378, 53] on button "検索する" at bounding box center [385, 60] width 15 height 15
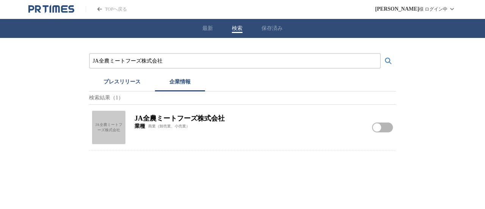
click at [106, 121] on div "JA全農ミートフーズ株式会社" at bounding box center [108, 127] width 33 height 33
drag, startPoint x: 165, startPoint y: 57, endPoint x: 0, endPoint y: 47, distance: 165.6
click at [0, 47] on div "JA全農ミートフーズ株式会社 プレスリリース 企業情報 検索結果（1） JA全農ミートフーズ株式会社 JA全農ミートフーズ株式会社 業種 商業（卸売業、小売業…" at bounding box center [242, 94] width 485 height 113
drag, startPoint x: 170, startPoint y: 61, endPoint x: 0, endPoint y: 51, distance: 170.1
click at [0, 51] on div "JA全農ミートフーズ株式会社 プレスリリース 企業情報 検索結果（1） JA全農ミートフーズ株式会社 JA全農ミートフーズ株式会社 業種 商業（卸売業、小売業…" at bounding box center [242, 94] width 485 height 113
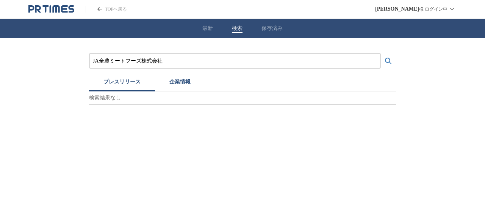
click at [111, 83] on button "プレスリリース" at bounding box center [122, 83] width 66 height 17
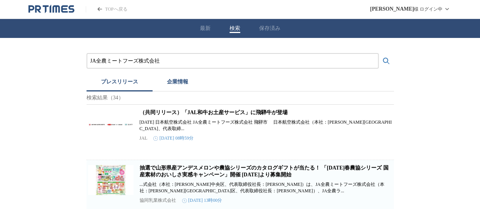
paste input "ENEOSグローブエナジー"
click at [378, 53] on button "検索する" at bounding box center [385, 60] width 15 height 15
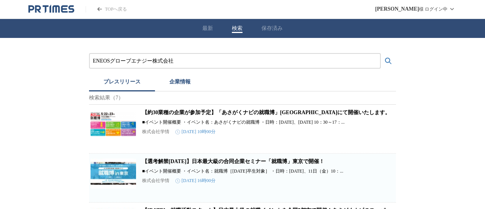
click at [173, 81] on button "企業情報" at bounding box center [180, 83] width 50 height 17
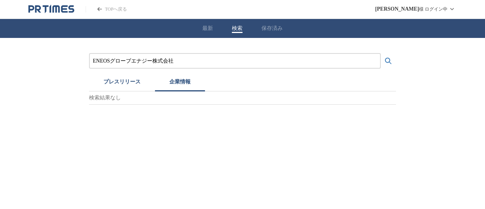
drag, startPoint x: 183, startPoint y: 56, endPoint x: 0, endPoint y: 57, distance: 183.1
click at [0, 63] on div "ENEOSグローブエナジー株式会社 プレスリリース 企業情報 検索結果なし" at bounding box center [242, 71] width 485 height 67
drag, startPoint x: 211, startPoint y: 57, endPoint x: 0, endPoint y: 32, distance: 212.3
click at [0, 41] on div "ENEOSグローブエナジー株式会社 プレスリリース 企業情報 検索結果なし" at bounding box center [242, 71] width 485 height 67
paste input "クラブツーリズム"
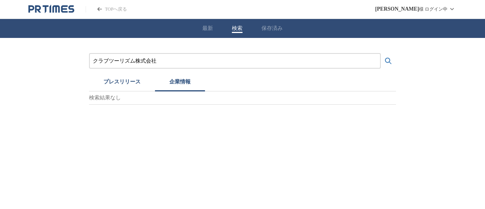
click at [381, 53] on button "検索する" at bounding box center [388, 60] width 15 height 15
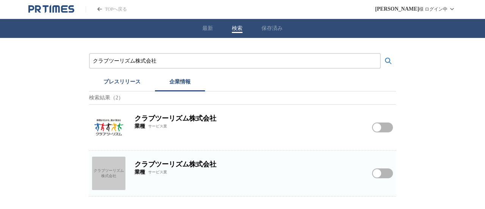
click at [116, 131] on img at bounding box center [108, 127] width 33 height 33
click at [124, 178] on div "クラブツーリズム株式会社" at bounding box center [108, 173] width 33 height 33
drag, startPoint x: 176, startPoint y: 57, endPoint x: 0, endPoint y: 47, distance: 176.2
click at [0, 50] on div "クラブツーリズム株式会社 プレスリリース 企業情報 検索結果（2） クラブツーリズム株式会社 業種 サービス業 クラブツーリズム株式会社をフォローする クラブ…" at bounding box center [242, 117] width 485 height 158
paste input "[PERSON_NAME]"
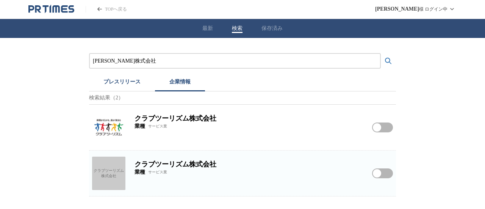
click at [381, 53] on button "検索する" at bounding box center [388, 60] width 15 height 15
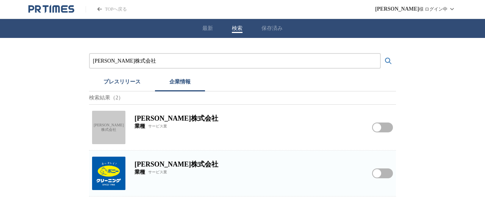
click at [110, 181] on img at bounding box center [108, 173] width 33 height 33
click at [122, 130] on div "[PERSON_NAME]株式会社" at bounding box center [108, 127] width 33 height 33
drag, startPoint x: 90, startPoint y: 60, endPoint x: 1, endPoint y: 40, distance: 91.4
click at [26, 56] on div "[PERSON_NAME]株式会社 プレスリリース 企業情報 検索結果（2） [PERSON_NAME]株式会社 [PERSON_NAME]株式会社 業種 サ…" at bounding box center [242, 117] width 485 height 158
paste input "小田急バス"
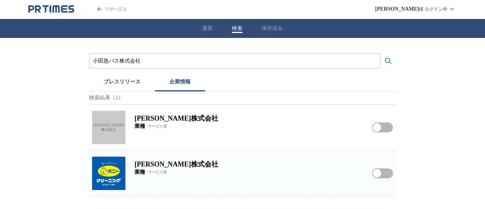
click at [381, 53] on button "検索する" at bounding box center [388, 60] width 15 height 15
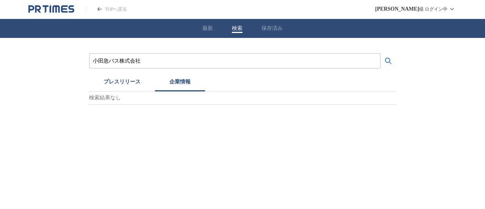
click at [129, 83] on button "プレスリリース" at bounding box center [122, 83] width 66 height 17
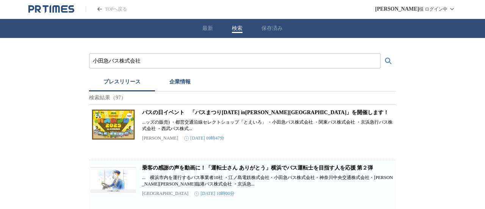
click at [168, 84] on button "企業情報" at bounding box center [180, 83] width 50 height 17
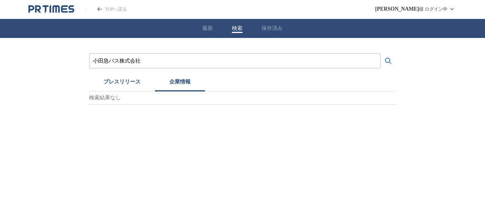
drag, startPoint x: 152, startPoint y: 67, endPoint x: 38, endPoint y: 66, distance: 113.8
click at [38, 66] on div "小田急バス株式会社 プレスリリース 企業情報 検索結果なし" at bounding box center [242, 71] width 485 height 67
drag, startPoint x: 166, startPoint y: 66, endPoint x: 64, endPoint y: 52, distance: 103.7
click at [11, 57] on div "小田急バス株式会社 プレスリリース 企業情報 検索結果なし" at bounding box center [242, 71] width 485 height 67
drag, startPoint x: 135, startPoint y: 53, endPoint x: 126, endPoint y: 56, distance: 9.4
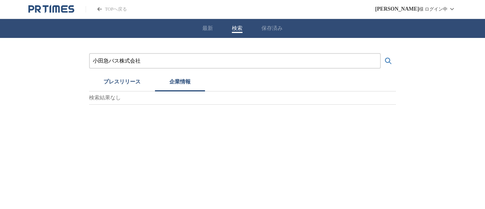
click at [129, 55] on div "小田急バス株式会社" at bounding box center [235, 61] width 292 height 16
drag, startPoint x: 157, startPoint y: 60, endPoint x: 0, endPoint y: 56, distance: 157.0
click at [0, 58] on div "小田急バス株式会社 プレスリリース 企業情報 検索結果なし" at bounding box center [242, 71] width 485 height 67
paste input "ダイキンエアテクノ"
click at [381, 53] on button "検索する" at bounding box center [388, 60] width 15 height 15
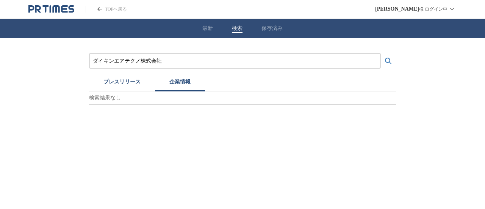
drag, startPoint x: 172, startPoint y: 62, endPoint x: 0, endPoint y: 36, distance: 174.1
click at [0, 48] on div "ダイキンエアテクノ株式会社 プレスリリース 企業情報 検索結果なし" at bounding box center [242, 71] width 485 height 67
paste input "株式会社メディカルリソース"
click at [381, 53] on button "検索する" at bounding box center [388, 60] width 15 height 15
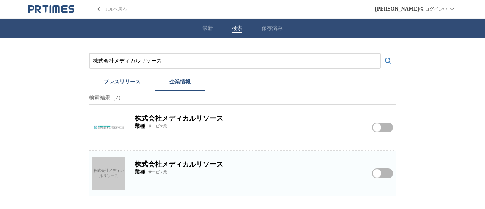
click at [119, 118] on img at bounding box center [108, 127] width 33 height 33
drag, startPoint x: 162, startPoint y: 59, endPoint x: 0, endPoint y: 23, distance: 165.4
click at [8, 41] on div "株式会社メディカルリソース プレスリリース 企業情報 検索結果（2） 株式会社メディカルリソース 業種 サービス業 株式会社メディカルリソースをフォローする …" at bounding box center [242, 117] width 485 height 158
paste input "ン・コーポレーション"
click at [381, 53] on button "検索する" at bounding box center [388, 60] width 15 height 15
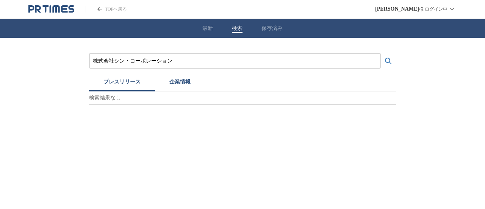
click at [109, 78] on button "プレスリリース" at bounding box center [122, 83] width 66 height 17
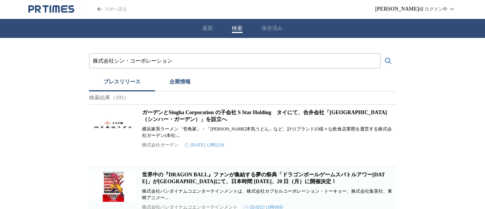
click at [174, 78] on button "企業情報" at bounding box center [180, 83] width 50 height 17
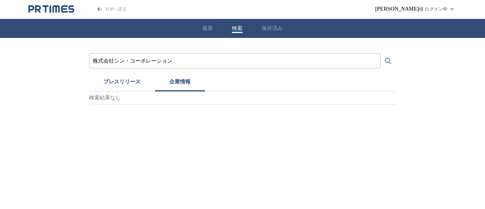
click at [143, 80] on button "プレスリリース" at bounding box center [122, 83] width 66 height 17
click at [191, 84] on button "企業情報" at bounding box center [180, 83] width 50 height 17
drag, startPoint x: 178, startPoint y: 61, endPoint x: 53, endPoint y: 58, distance: 124.8
click at [58, 59] on div "株式会社シン・コーポレーション プレスリリース 企業情報 検索結果なし" at bounding box center [242, 71] width 485 height 67
paste input "ニッタン株式会社"
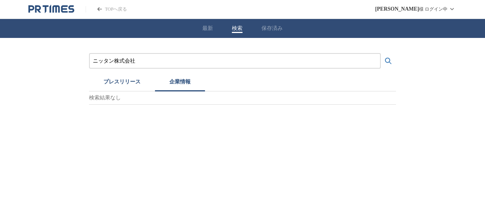
click at [381, 53] on button "検索する" at bounding box center [388, 60] width 15 height 15
click at [111, 121] on img at bounding box center [108, 127] width 33 height 33
drag, startPoint x: 105, startPoint y: 67, endPoint x: 0, endPoint y: 46, distance: 107.0
click at [39, 66] on div "ニッタン株式会社 プレスリリース 企業情報 検索結果（1） ニッタン株式会社 業種 建設業 ニッタン株式会社をフォローする" at bounding box center [242, 94] width 485 height 113
paste input "[PERSON_NAME]"
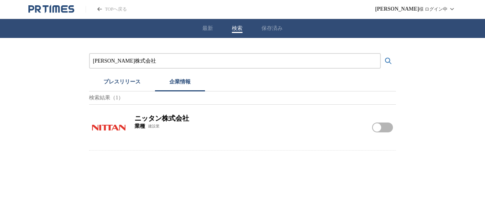
click at [381, 53] on button "検索する" at bounding box center [388, 60] width 15 height 15
click at [127, 77] on button "プレスリリース" at bounding box center [122, 83] width 66 height 17
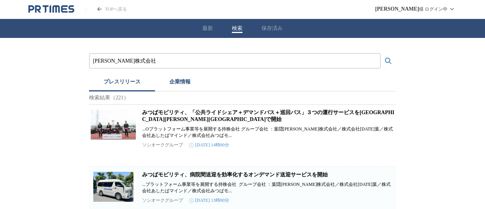
click at [182, 80] on button "企業情報" at bounding box center [180, 83] width 50 height 17
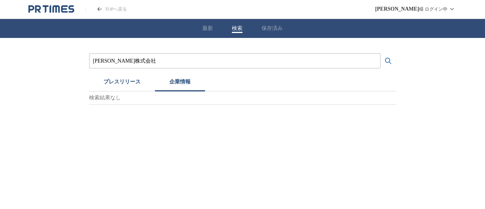
drag, startPoint x: 151, startPoint y: 63, endPoint x: 0, endPoint y: 57, distance: 151.4
click at [0, 65] on div "[PERSON_NAME]株式会社 プレスリリース 企業情報 検索結果なし" at bounding box center [242, 71] width 485 height 67
paste input "株式会社AHB"
click at [381, 53] on button "検索する" at bounding box center [388, 60] width 15 height 15
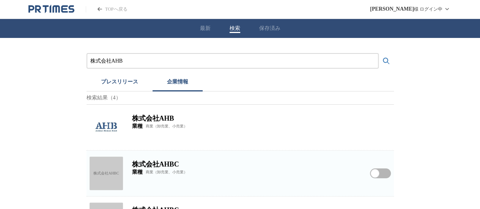
click at [112, 130] on img at bounding box center [105, 127] width 33 height 33
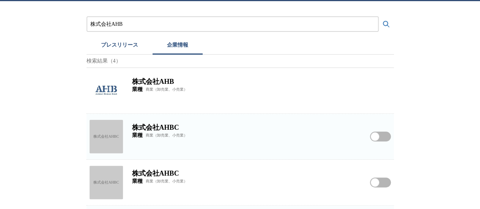
scroll to position [38, 0]
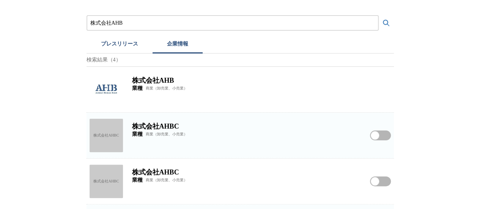
click at [90, 100] on div "株式会社AHB 業種 商業（卸売業、小売業）" at bounding box center [239, 89] width 307 height 45
click at [108, 92] on img at bounding box center [105, 89] width 33 height 33
drag, startPoint x: 167, startPoint y: 25, endPoint x: 0, endPoint y: 9, distance: 168.0
click at [0, 17] on div "株式会社AHB プレスリリース 企業情報 検索結果（4） 株式会社AHB 業種 商業（卸売業、小売業） 株式会社AHBC 株式会社AHBC 業種 商業（卸売業…" at bounding box center [240, 125] width 480 height 250
paste input "ナイキジャパン"
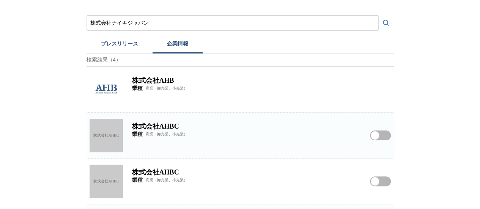
click at [378, 16] on button "検索する" at bounding box center [385, 23] width 15 height 15
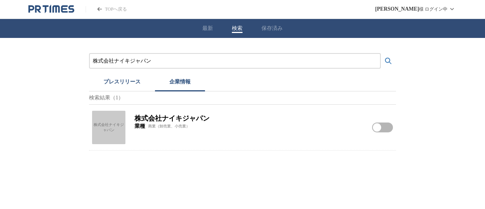
click at [118, 124] on div "株式会社ナイキジャパン" at bounding box center [108, 127] width 33 height 33
drag, startPoint x: 156, startPoint y: 60, endPoint x: 0, endPoint y: 59, distance: 155.8
click at [0, 60] on div "株式会社ナイキジャパン プレスリリース 企業情報 検索結果（1） 株式会社ナイキジャパン 株式会社ナイキジャパン 業種 商業（卸売業、小売業） 株式会社ナイキ…" at bounding box center [242, 94] width 485 height 113
paste input "首都高速道路株式会社"
click at [381, 53] on button "検索する" at bounding box center [388, 60] width 15 height 15
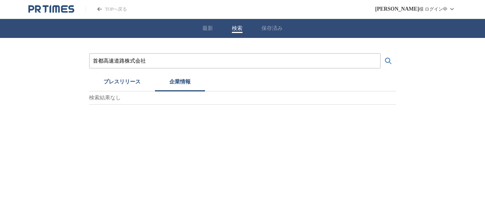
drag, startPoint x: 51, startPoint y: 66, endPoint x: 0, endPoint y: 55, distance: 52.4
click at [2, 60] on div "首都高速道路株式会社 プレスリリース 企業情報 検索結果なし" at bounding box center [242, 71] width 485 height 67
paste input "株式会社ポーラ"
click at [381, 53] on button "検索する" at bounding box center [388, 60] width 15 height 15
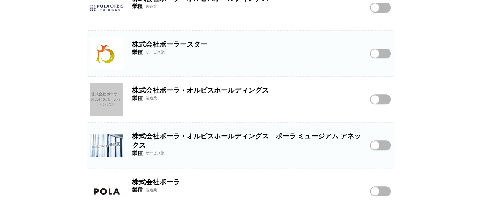
scroll to position [417, 0]
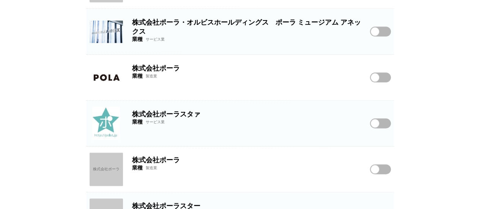
click at [100, 72] on img at bounding box center [105, 77] width 33 height 33
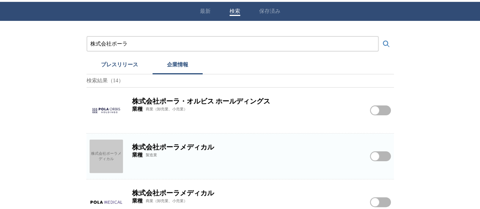
scroll to position [0, 0]
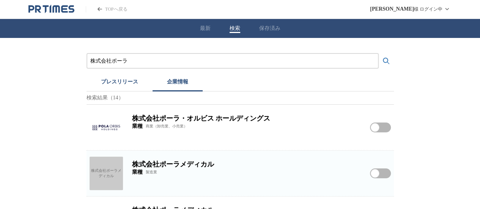
drag, startPoint x: 179, startPoint y: 61, endPoint x: 0, endPoint y: 61, distance: 178.6
paste input "[PERSON_NAME]食品"
click at [378, 53] on button "検索する" at bounding box center [385, 60] width 15 height 15
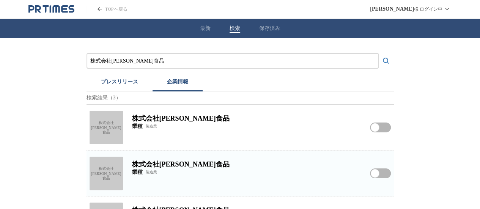
scroll to position [35, 0]
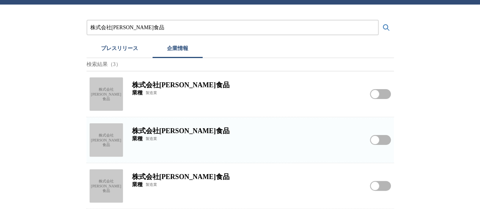
click at [112, 97] on div "株式会社[PERSON_NAME]食品" at bounding box center [105, 93] width 33 height 33
click at [110, 135] on div "株式会社[PERSON_NAME]食品" at bounding box center [105, 139] width 33 height 33
drag, startPoint x: 146, startPoint y: 22, endPoint x: 0, endPoint y: 4, distance: 147.4
click at [26, 22] on div "株式会社[PERSON_NAME]食品 プレスリリース 企業情報 検索結果（3） 株式会社[PERSON_NAME]食品 株式会社[PERSON_NAME]食…" at bounding box center [240, 107] width 480 height 204
paste input "ドミノ・ピザジャパン"
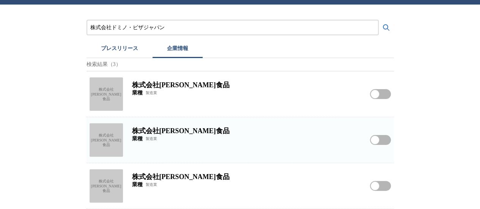
click at [378, 20] on button "検索する" at bounding box center [385, 27] width 15 height 15
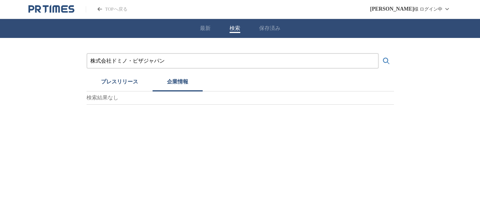
scroll to position [0, 0]
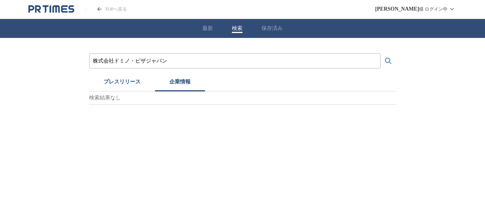
click at [131, 80] on button "プレスリリース" at bounding box center [122, 83] width 66 height 17
click at [177, 80] on button "企業情報" at bounding box center [180, 83] width 50 height 17
click at [128, 82] on button "プレスリリース" at bounding box center [122, 83] width 66 height 17
drag, startPoint x: 185, startPoint y: 61, endPoint x: 178, endPoint y: 60, distance: 6.6
click at [185, 62] on input "株式会社ドミノ・ピザジャパン" at bounding box center [235, 61] width 284 height 8
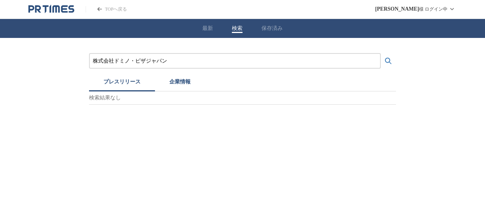
click at [381, 53] on button "検索する" at bounding box center [388, 60] width 15 height 15
drag, startPoint x: 182, startPoint y: 60, endPoint x: 0, endPoint y: 53, distance: 182.1
click at [9, 57] on div "株式会社ドミノ・ピザジャパン プレスリリース 企業情報 検索結果なし" at bounding box center [242, 71] width 485 height 67
paste input "ースト"
click at [381, 53] on button "検索する" at bounding box center [388, 60] width 15 height 15
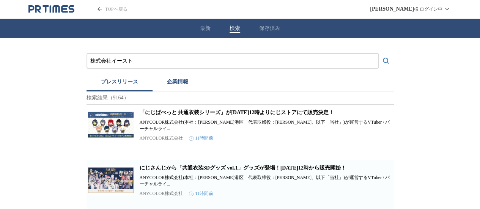
click at [183, 89] on button "企業情報" at bounding box center [177, 83] width 50 height 17
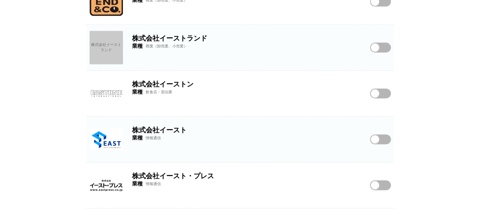
scroll to position [607, 0]
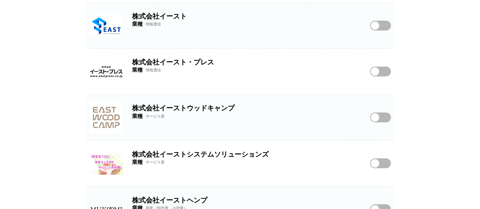
click at [108, 18] on img at bounding box center [105, 25] width 33 height 33
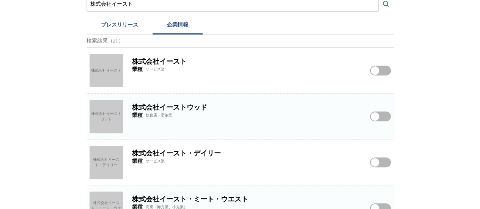
scroll to position [0, 0]
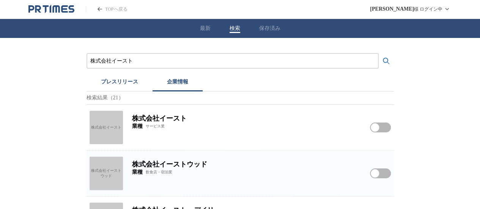
drag, startPoint x: 201, startPoint y: 57, endPoint x: 0, endPoint y: 56, distance: 200.6
paste input "LIXILAdvancedShowroom"
click at [122, 60] on input "株式会社LIXILAdvancedShowroom" at bounding box center [232, 61] width 284 height 8
click at [378, 53] on button "検索する" at bounding box center [385, 60] width 15 height 15
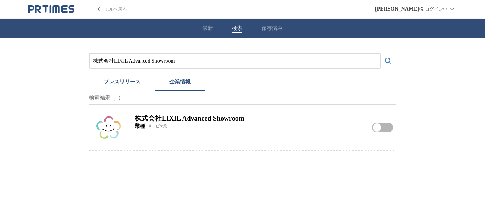
click at [87, 128] on div "株式会社LIXIL Advanced Showroom プレスリリース 企業情報 検索結果（1） 株式会社LIXIL Advanced Showroom 業種…" at bounding box center [242, 94] width 485 height 113
click at [116, 128] on img at bounding box center [108, 127] width 33 height 33
drag, startPoint x: 210, startPoint y: 54, endPoint x: 0, endPoint y: 55, distance: 209.7
click at [8, 61] on div "株式会社LIXIL Advanced Showroom プレスリリース 企業情報 検索結果（1） 株式会社LIXIL Advanced Showroom 業種…" at bounding box center [242, 94] width 485 height 113
drag, startPoint x: 243, startPoint y: 62, endPoint x: 0, endPoint y: 44, distance: 243.7
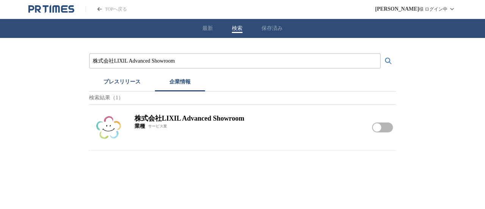
click at [69, 66] on div "株式会社LIXIL Advanced Showroom プレスリリース 企業情報 検索結果（1） 株式会社LIXIL Advanced Showroom 業種…" at bounding box center [242, 94] width 485 height 113
paste input "LVMHファッション・グループ・ジャパン合同会社"
click at [381, 53] on button "検索する" at bounding box center [388, 60] width 15 height 15
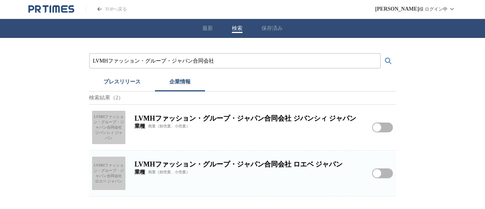
click at [101, 129] on div "LVMHファッション・グループ・ジャパン合同会社 ジバンシィ ジャパン" at bounding box center [108, 127] width 33 height 33
click at [112, 176] on div "LVMHファッション・グループ・ジャパン合同会社 ロエベ ジャパン" at bounding box center [108, 173] width 33 height 33
drag, startPoint x: 217, startPoint y: 60, endPoint x: 0, endPoint y: 36, distance: 218.2
click at [0, 36] on div "最新 検索 保存済み LVMHファッション・グループ・ジャパン合同会社 プレスリリース 企業情報 検索結果（2） LVMHファッション・グループ・ジャパン合同…" at bounding box center [242, 107] width 485 height 177
paste input "株式会社[PERSON_NAME]シニアウェルデザイン"
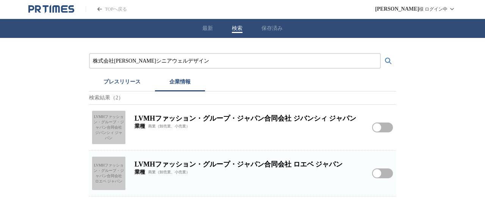
click at [381, 53] on button "検索する" at bounding box center [388, 60] width 15 height 15
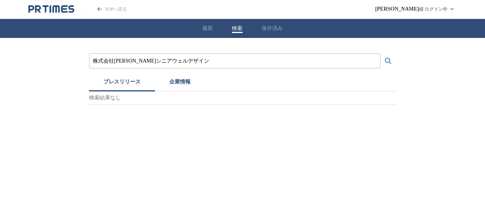
click at [123, 82] on button "プレスリリース" at bounding box center [122, 83] width 66 height 17
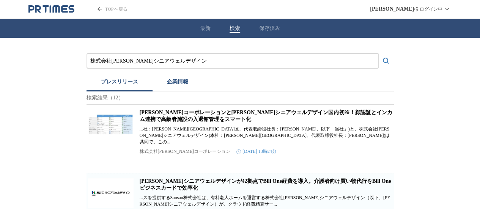
drag, startPoint x: 192, startPoint y: 61, endPoint x: 0, endPoint y: 67, distance: 191.9
paste input "三菱UFJリサーチ&コンサルティング株式会社"
click at [378, 53] on button "検索する" at bounding box center [385, 60] width 15 height 15
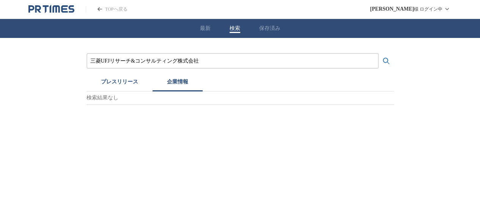
click at [175, 87] on button "企業情報" at bounding box center [177, 83] width 50 height 17
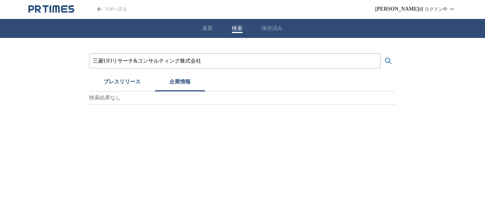
drag, startPoint x: 134, startPoint y: 60, endPoint x: 139, endPoint y: 59, distance: 4.9
click at [139, 59] on input "三菱UFJリサーチ&コンサルティング株式会社" at bounding box center [235, 61] width 284 height 8
click at [381, 53] on button "検索する" at bounding box center [388, 60] width 15 height 15
drag, startPoint x: 219, startPoint y: 60, endPoint x: 0, endPoint y: 12, distance: 224.3
click at [0, 21] on div "最新 検索 保存済み 三菱UFJリサーチ コンサルティング株式会社 プレスリリース 企業情報 検索結果なし" at bounding box center [242, 62] width 485 height 86
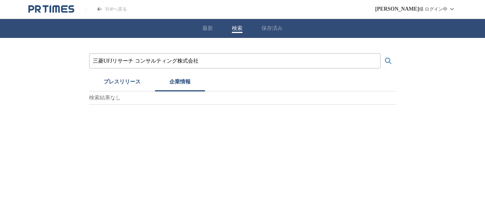
paste input "株式会社シービーエス"
click at [381, 53] on button "検索する" at bounding box center [388, 60] width 15 height 15
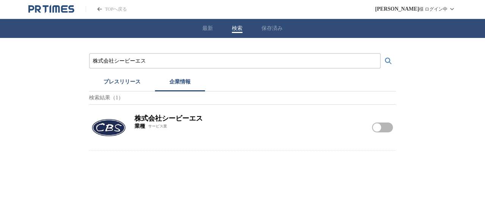
click at [119, 126] on img at bounding box center [108, 127] width 33 height 33
drag, startPoint x: 121, startPoint y: 63, endPoint x: 0, endPoint y: 35, distance: 124.1
click at [0, 59] on div "株式会社シービーエス プレスリリース 企業情報 検索結果（1） 株式会社シービーエス 業種 サービス業 株式会社シービーエスをフォローする" at bounding box center [242, 94] width 485 height 113
paste input "イア"
click at [381, 53] on button "検索する" at bounding box center [388, 60] width 15 height 15
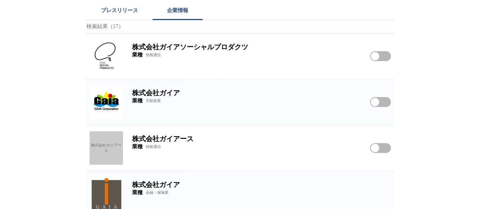
scroll to position [114, 0]
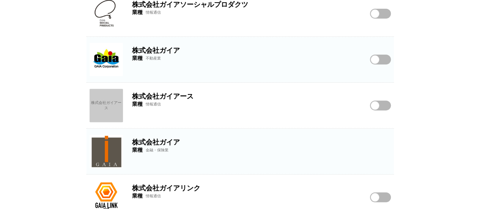
click at [102, 56] on img at bounding box center [105, 59] width 33 height 33
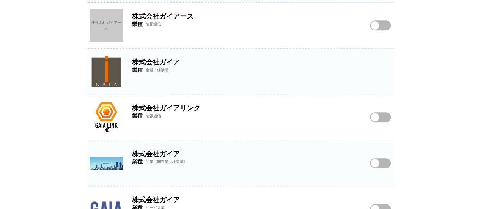
scroll to position [265, 0]
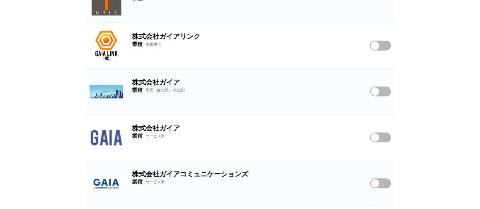
click at [107, 149] on img at bounding box center [105, 137] width 33 height 33
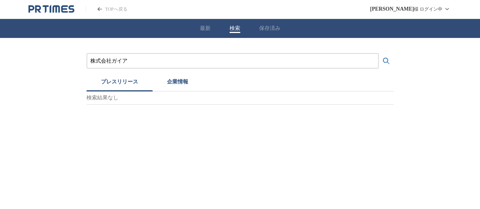
scroll to position [0, 0]
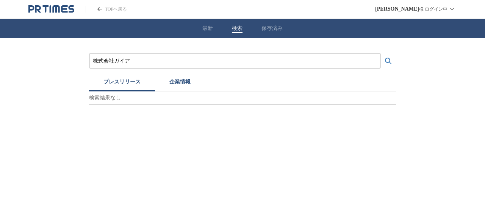
click at [118, 16] on div "TOPへ戻る [PERSON_NAME] ログイン中 最新 検索 保存済み 株式会社ガイア プレスリリース 企業情報 検索結果なし" at bounding box center [242, 52] width 485 height 105
click at [133, 57] on input "株式会社ガイア" at bounding box center [235, 61] width 284 height 8
click at [381, 53] on button "検索する" at bounding box center [388, 60] width 15 height 15
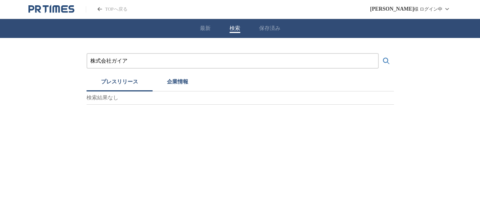
click at [185, 79] on button "企業情報" at bounding box center [177, 83] width 50 height 17
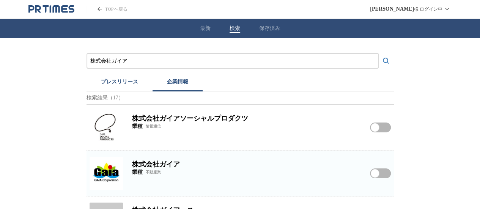
drag, startPoint x: 165, startPoint y: 61, endPoint x: 0, endPoint y: 45, distance: 166.0
paste input "国際ハイヤー株式会社"
click at [378, 53] on button "検索する" at bounding box center [385, 60] width 15 height 15
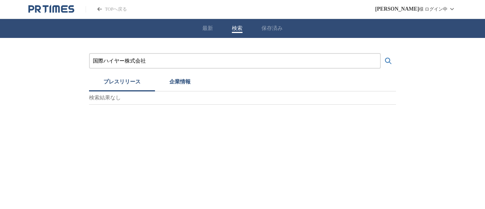
click at [113, 83] on button "プレスリリース" at bounding box center [122, 83] width 66 height 17
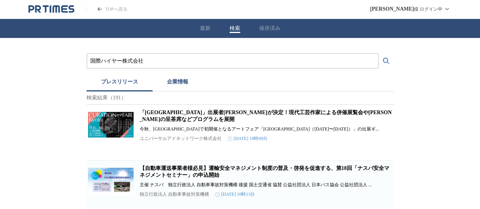
drag, startPoint x: 146, startPoint y: 63, endPoint x: 0, endPoint y: 52, distance: 146.8
paste input "ファイナンシャルアライアンス"
click at [378, 53] on button "検索する" at bounding box center [385, 60] width 15 height 15
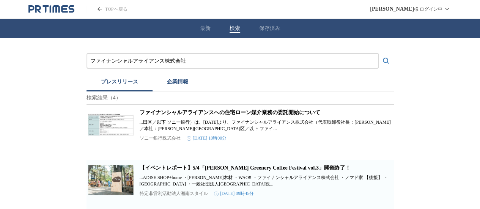
click at [165, 83] on button "企業情報" at bounding box center [177, 83] width 50 height 17
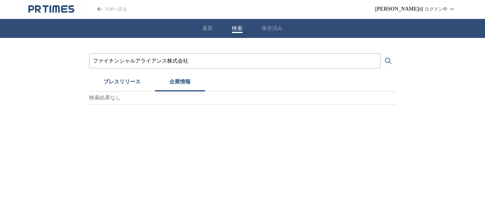
drag, startPoint x: 204, startPoint y: 62, endPoint x: 0, endPoint y: 59, distance: 203.6
click at [0, 62] on div "ファイナンシャルアライアンス株式会社 プレスリリース 企業情報 検索結果なし" at bounding box center [242, 71] width 485 height 67
paste input "株式会社中村屋"
click at [381, 53] on button "検索する" at bounding box center [388, 60] width 15 height 15
click at [122, 85] on button "プレスリリース" at bounding box center [122, 83] width 66 height 17
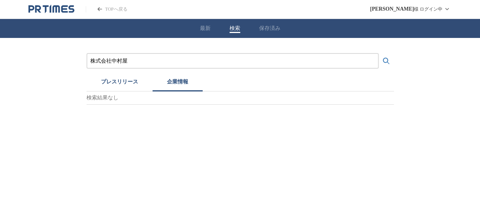
click at [168, 83] on button "企業情報" at bounding box center [177, 83] width 50 height 17
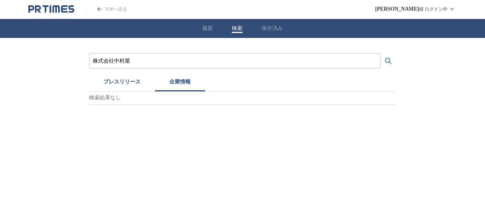
drag, startPoint x: 163, startPoint y: 62, endPoint x: 0, endPoint y: 48, distance: 163.3
click at [0, 48] on div "株式会社中村屋 プレスリリース 企業情報 検索結果なし" at bounding box center [242, 71] width 485 height 67
paste input "国際ハイヤー株式会社"
click at [127, 61] on input "国際ハイヤー株式会社" at bounding box center [235, 61] width 284 height 8
click at [381, 53] on button "検索する" at bounding box center [388, 60] width 15 height 15
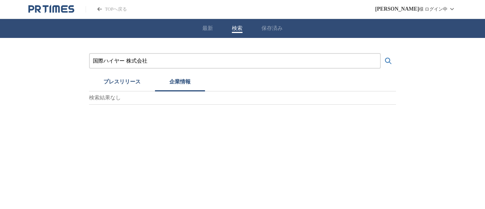
drag, startPoint x: 152, startPoint y: 60, endPoint x: 0, endPoint y: 59, distance: 151.7
click at [0, 60] on div "国際ハイヤー 株式会社 プレスリリース 企業情報 検索結果なし" at bounding box center [242, 71] width 485 height 67
paste input "ファイナンシャルアライアンス"
click at [166, 62] on input "ファイナンシャルアライアンス株式会社" at bounding box center [235, 61] width 284 height 8
click at [381, 53] on button "検索する" at bounding box center [388, 60] width 15 height 15
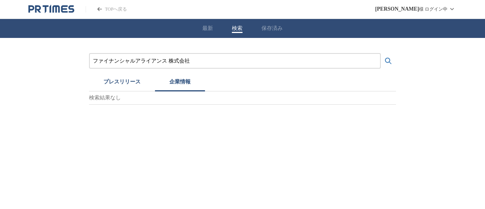
drag, startPoint x: 202, startPoint y: 59, endPoint x: 0, endPoint y: 33, distance: 203.4
click at [0, 46] on div "ファイナンシャルアライアンス 株式会社 プレスリリース 企業情報 検索結果なし" at bounding box center [242, 71] width 485 height 67
paste input "ーコーヒー"
click at [381, 53] on button "検索する" at bounding box center [388, 60] width 15 height 15
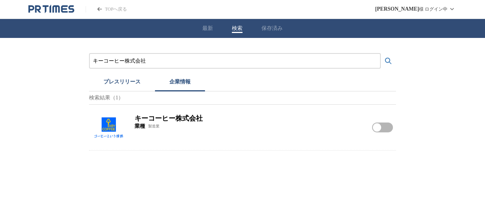
click at [104, 121] on img at bounding box center [108, 127] width 33 height 33
drag, startPoint x: 167, startPoint y: 66, endPoint x: 89, endPoint y: 64, distance: 77.8
click at [89, 64] on div "キーコーヒー株式会社" at bounding box center [235, 61] width 292 height 16
drag, startPoint x: 153, startPoint y: 63, endPoint x: 0, endPoint y: 35, distance: 155.7
click at [0, 52] on div "キーコーヒー株式会社 プレスリリース 企業情報 検索結果（1） キーコーヒー株式会社 業種 製造業 キーコーヒー株式会社をフォローする" at bounding box center [242, 94] width 485 height 113
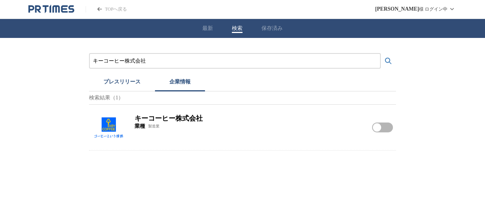
paste input "三井住友トラスト不動産"
click at [381, 53] on button "検索する" at bounding box center [388, 60] width 15 height 15
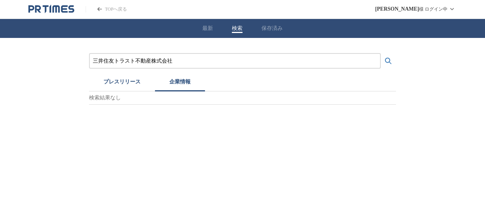
click at [148, 59] on input "三井住友トラスト不動産株式会社" at bounding box center [235, 61] width 284 height 8
click at [381, 53] on button "検索する" at bounding box center [388, 60] width 15 height 15
drag, startPoint x: 184, startPoint y: 59, endPoint x: 179, endPoint y: 59, distance: 5.7
click at [179, 59] on input "三井住友トラスト不動産 株式会社" at bounding box center [235, 61] width 284 height 8
drag, startPoint x: 190, startPoint y: 61, endPoint x: 0, endPoint y: 33, distance: 192.4
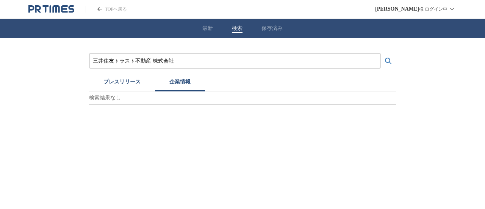
click at [0, 38] on div "三井住友トラスト不動産 株式会社 プレスリリース 企業情報 検索結果なし" at bounding box center [242, 71] width 485 height 67
paste input "株式会社キステム"
click at [381, 53] on button "検索する" at bounding box center [388, 60] width 15 height 15
click at [115, 60] on input "株式会社キステム" at bounding box center [235, 61] width 284 height 8
click at [381, 53] on button "検索する" at bounding box center [388, 60] width 15 height 15
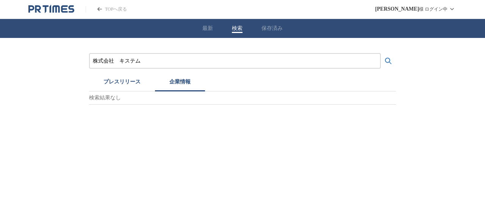
drag, startPoint x: 151, startPoint y: 60, endPoint x: 5, endPoint y: 38, distance: 147.2
click at [0, 63] on div "株式会社　キステム プレスリリース 企業情報 検索結果なし" at bounding box center [242, 71] width 485 height 67
paste input "イザワビルサービス"
click at [381, 53] on button "検索する" at bounding box center [388, 60] width 15 height 15
drag, startPoint x: 37, startPoint y: 74, endPoint x: 0, endPoint y: 71, distance: 37.0
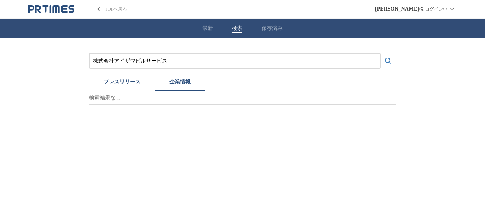
click at [0, 73] on div "株式会社アイザワビルサービス プレスリリース 企業情報 検索結果なし" at bounding box center [242, 71] width 485 height 67
paste input "SOUキッズケア株式会社"
click at [381, 53] on button "検索する" at bounding box center [388, 60] width 15 height 15
drag, startPoint x: 160, startPoint y: 59, endPoint x: 0, endPoint y: 41, distance: 161.1
click at [0, 54] on div "SOUキッズケア株式会社 プレスリリース 企業情報 検索結果なし" at bounding box center [242, 71] width 485 height 67
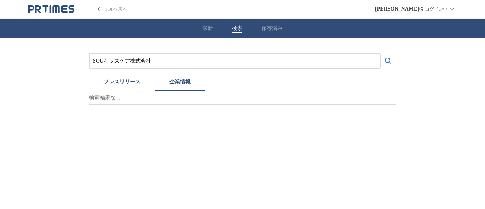
paste input "[PERSON_NAME]"
click at [381, 53] on button "検索する" at bounding box center [388, 60] width 15 height 15
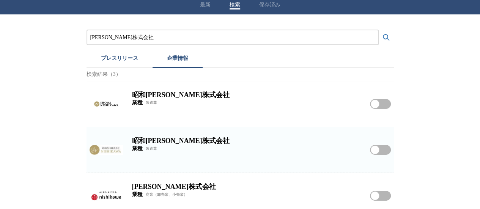
scroll to position [35, 0]
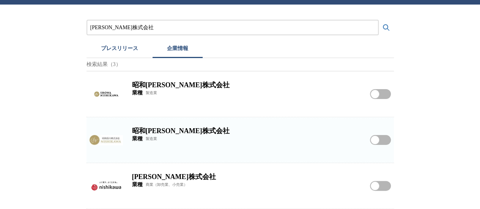
click at [116, 183] on img at bounding box center [105, 185] width 33 height 33
drag, startPoint x: 154, startPoint y: 23, endPoint x: 0, endPoint y: 27, distance: 153.6
click at [0, 27] on div "[PERSON_NAME]株式会社 プレスリリース 企業情報 検索結果（3） 昭和[PERSON_NAME]株式会社 業種 製造業 昭和[PERSON_NAM…" at bounding box center [240, 107] width 480 height 204
paste input "株式会社ヴィアックス"
click at [378, 20] on button "検索する" at bounding box center [385, 27] width 15 height 15
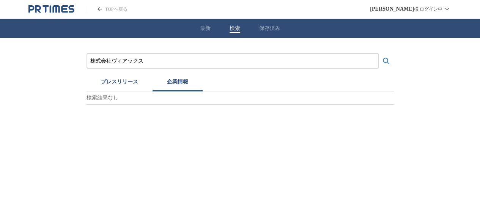
scroll to position [0, 0]
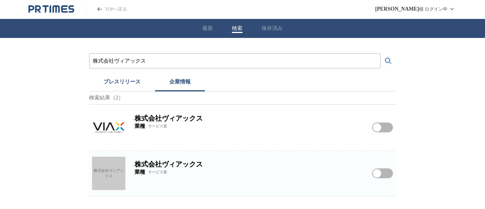
click at [111, 136] on img at bounding box center [108, 127] width 33 height 33
click at [102, 170] on div "株式会社ヴィアックス" at bounding box center [108, 173] width 33 height 33
drag, startPoint x: 188, startPoint y: 63, endPoint x: 0, endPoint y: 50, distance: 188.5
click at [0, 55] on div "株式会社ヴィアックス プレスリリース 企業情報 検索結果（2） 株式会社ヴィアックス 業種 サービス業 株式会社ヴィアックスをフォローする 株式会社ヴィアック…" at bounding box center [242, 117] width 485 height 158
paste input "保険見直し本舗"
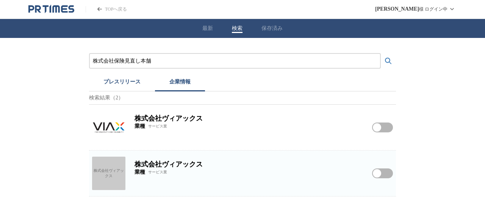
click at [381, 53] on button "検索する" at bounding box center [388, 60] width 15 height 15
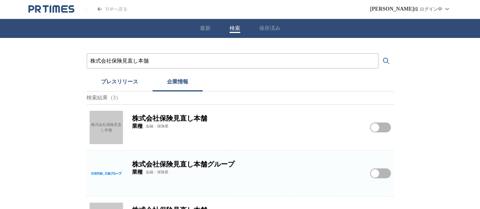
click at [91, 129] on div "株式会社保険見直し本舗" at bounding box center [105, 127] width 33 height 33
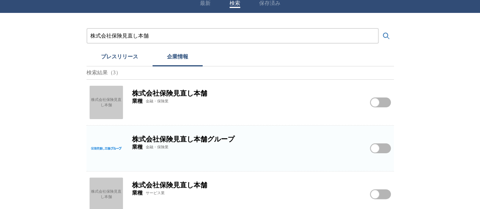
scroll to position [35, 0]
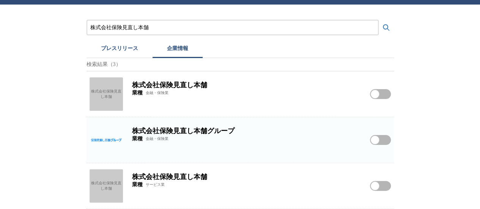
click at [102, 184] on div "株式会社保険見直し本舗" at bounding box center [105, 185] width 33 height 33
click at [102, 144] on img at bounding box center [105, 139] width 33 height 33
drag, startPoint x: 164, startPoint y: 30, endPoint x: 0, endPoint y: 20, distance: 164.1
click at [0, 24] on div "株式会社保険見直し本舗 プレスリリース 企業情報 検索結果（3） 株式会社保険見直し本舗 株式会社保険見直し本舗 業種 金融・保険業 株式会社保険見直し本舗を…" at bounding box center [240, 107] width 480 height 204
drag, startPoint x: 170, startPoint y: 24, endPoint x: 0, endPoint y: 12, distance: 170.6
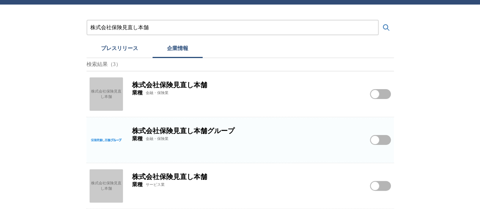
click at [0, 18] on div "株式会社保険見直し本舗 プレスリリース 企業情報 検索結果（3） 株式会社保険見直し本舗 株式会社保険見直し本舗 業種 金融・保険業 株式会社保険見直し本舗を…" at bounding box center [240, 107] width 480 height 204
paste input "ラネット"
click at [378, 20] on button "検索する" at bounding box center [385, 27] width 15 height 15
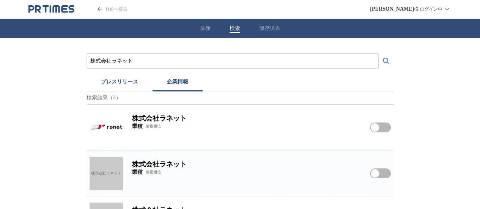
click at [110, 132] on img at bounding box center [105, 127] width 33 height 33
drag, startPoint x: 142, startPoint y: 60, endPoint x: 0, endPoint y: 36, distance: 144.2
click at [30, 48] on div "株式会社ラネット プレスリリース 企業情報 検索結果（3） 株式会社ラネット 業種 情報通信 株式会社ラネットをフォローする 株式会社ラネット 株式会社ラネッ…" at bounding box center [240, 140] width 480 height 204
paste input "ークポー"
click at [378, 53] on button "検索する" at bounding box center [385, 60] width 15 height 15
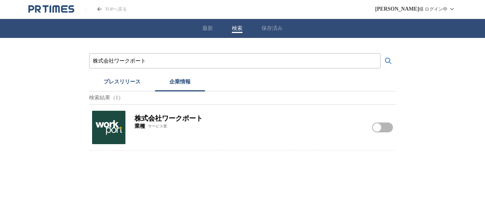
click at [103, 131] on img at bounding box center [108, 127] width 33 height 33
drag, startPoint x: 173, startPoint y: 65, endPoint x: 0, endPoint y: 50, distance: 173.1
click at [0, 60] on div "株式会社ワークポート プレスリリース 企業情報 検索結果（1） 株式会社ワークポート 業種 サービス業 株式会社ワークポートをフォローする" at bounding box center [242, 94] width 485 height 113
paste input "東日本銀行"
click at [381, 53] on button "検索する" at bounding box center [388, 60] width 15 height 15
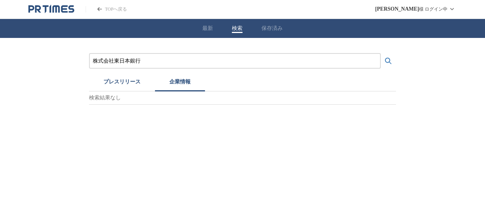
click at [112, 77] on button "プレスリリース" at bounding box center [122, 83] width 66 height 17
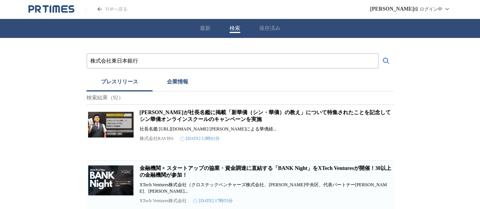
click at [111, 62] on input "株式会社東日本銀行" at bounding box center [232, 61] width 284 height 8
click at [378, 53] on button "検索する" at bounding box center [385, 60] width 15 height 15
click at [168, 82] on button "企業情報" at bounding box center [177, 83] width 50 height 17
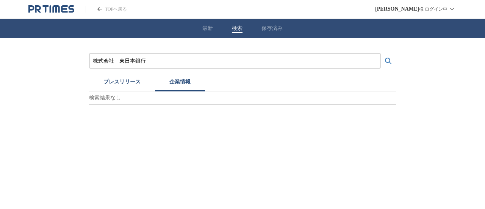
drag, startPoint x: 155, startPoint y: 63, endPoint x: 0, endPoint y: 44, distance: 155.8
click at [0, 66] on div "株式会社　東日本銀行 プレスリリース 企業情報 検索結果なし" at bounding box center [242, 71] width 485 height 67
paste input "京海上日動ベターライフサービス株式会社"
click at [381, 53] on button "検索する" at bounding box center [388, 60] width 15 height 15
drag, startPoint x: 209, startPoint y: 61, endPoint x: 0, endPoint y: 4, distance: 216.1
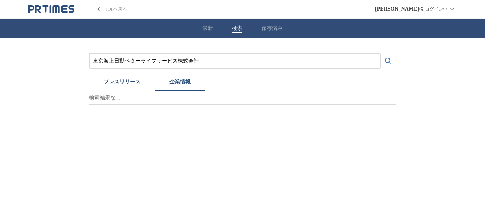
click at [0, 28] on div "最新 検索 保存済み 東京海上日動ベターライフサービス株式会社 プレスリリース 企業情報 検索結果なし" at bounding box center [242, 62] width 485 height 86
paste input "急セキュリティ"
click at [381, 53] on button "検索する" at bounding box center [388, 60] width 15 height 15
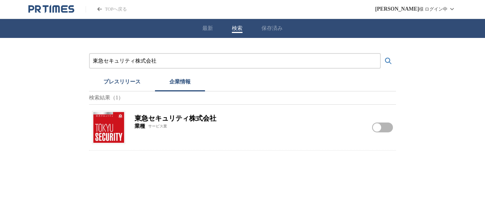
click at [114, 127] on img at bounding box center [108, 127] width 33 height 33
drag, startPoint x: 144, startPoint y: 63, endPoint x: 0, endPoint y: 25, distance: 149.3
click at [0, 37] on div "最新 検索 保存済み 東急セキュリティ株式会社 プレスリリース 企業情報 検索結果（1） 東急セキュリティ株式会社 業種 サービス業 東急セキュリティ株式会社…" at bounding box center [242, 85] width 485 height 132
paste input "PayPayカード"
click at [381, 53] on button "検索する" at bounding box center [388, 60] width 15 height 15
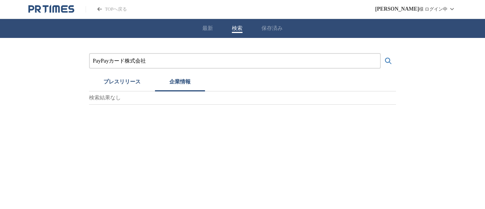
click at [127, 58] on input "PayPayカード株式会社" at bounding box center [235, 61] width 284 height 8
click at [381, 53] on button "検索する" at bounding box center [388, 60] width 15 height 15
drag, startPoint x: 179, startPoint y: 60, endPoint x: 0, endPoint y: 36, distance: 180.6
click at [8, 45] on div "PayPayカード　株式会社 プレスリリース 企業情報 検索結果なし" at bounding box center [242, 71] width 485 height 67
paste input "株式会社サウンズグッド"
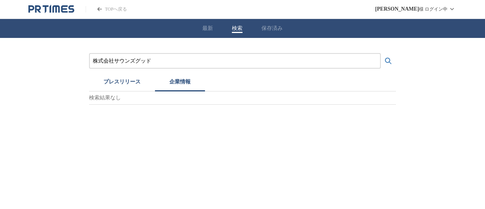
click at [381, 53] on button "検索する" at bounding box center [388, 60] width 15 height 15
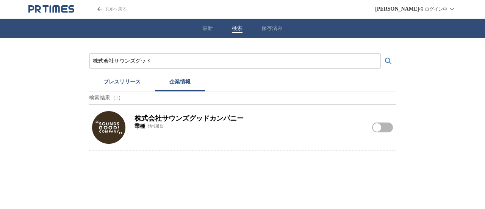
click at [121, 132] on img at bounding box center [108, 127] width 33 height 33
drag, startPoint x: 179, startPoint y: 61, endPoint x: 0, endPoint y: 45, distance: 179.7
click at [0, 61] on div "株式会社サウンズグッド プレスリリース 企業情報 検索結果（1） 株式会社サウンズグッドカンパニー 業種 情報通信 株式会社サウンズグッドカンパニーをフォロー…" at bounding box center [242, 94] width 485 height 113
paste input "イオンマーケット株式会社"
click at [381, 53] on button "検索する" at bounding box center [388, 60] width 15 height 15
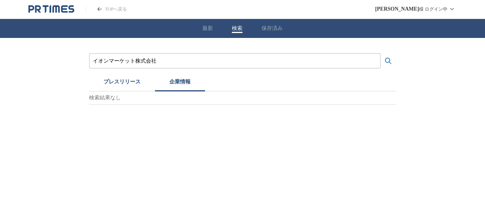
click at [125, 75] on button "プレスリリース" at bounding box center [122, 83] width 66 height 17
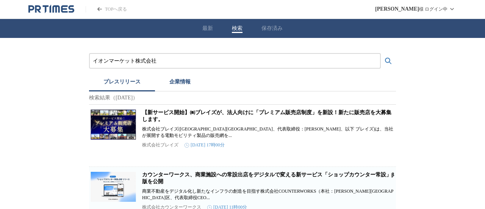
click at [180, 82] on button "企業情報" at bounding box center [180, 83] width 50 height 17
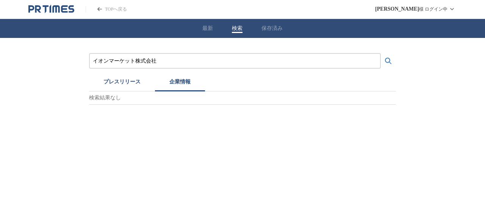
drag, startPoint x: 166, startPoint y: 63, endPoint x: 0, endPoint y: 38, distance: 168.4
click at [0, 43] on div "イオンマーケット株式会社 プレスリリース 企業情報 検索結果なし" at bounding box center [242, 71] width 485 height 67
paste input "三菱地所レジデンス"
type input "三菱地所レジデンス株式会社"
click at [381, 53] on button "検索する" at bounding box center [388, 60] width 15 height 15
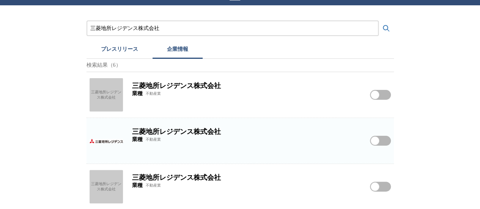
scroll to position [76, 0]
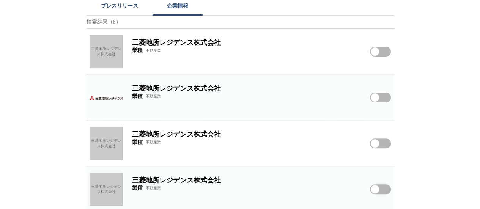
click at [109, 105] on img at bounding box center [105, 97] width 33 height 33
click at [113, 47] on div "三菱地所レジデンス株式会社" at bounding box center [105, 51] width 33 height 33
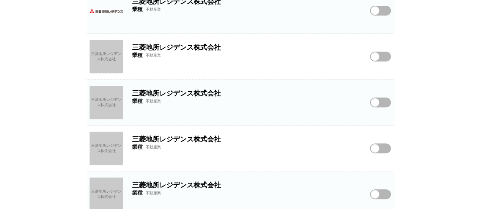
scroll to position [172, 0]
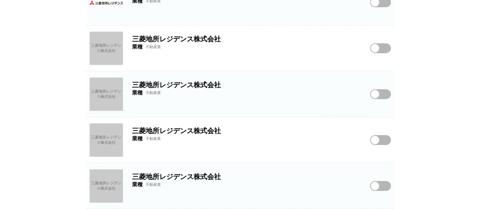
click at [112, 46] on div "三菱地所レジデンス株式会社" at bounding box center [105, 47] width 33 height 33
click at [106, 87] on div "三菱地所レジデンス株式会社" at bounding box center [105, 93] width 33 height 33
click at [120, 138] on div "三菱地所レジデンス株式会社" at bounding box center [105, 139] width 33 height 33
click at [105, 184] on div "三菱地所レジデンス株式会社" at bounding box center [105, 185] width 33 height 33
